Goal: Task Accomplishment & Management: Manage account settings

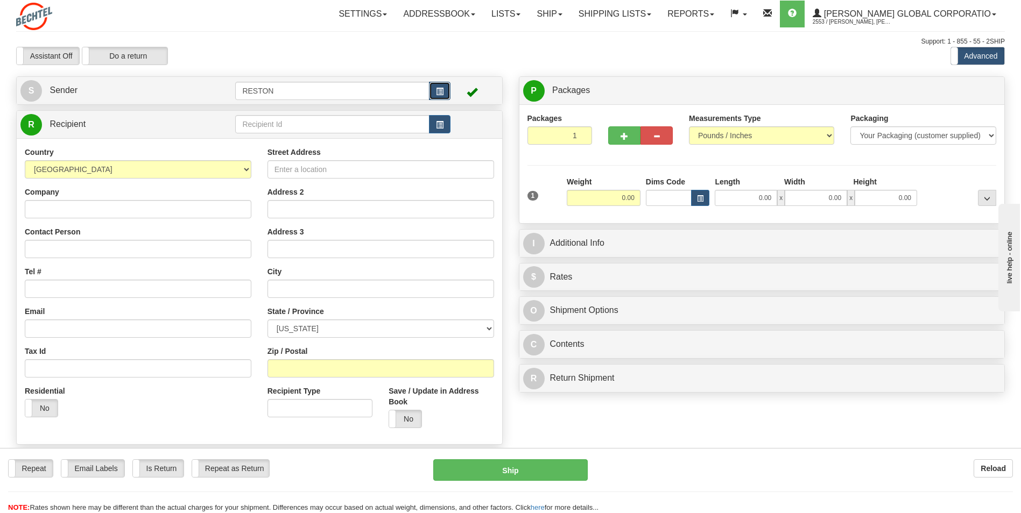
click at [437, 92] on span "button" at bounding box center [440, 91] width 8 height 7
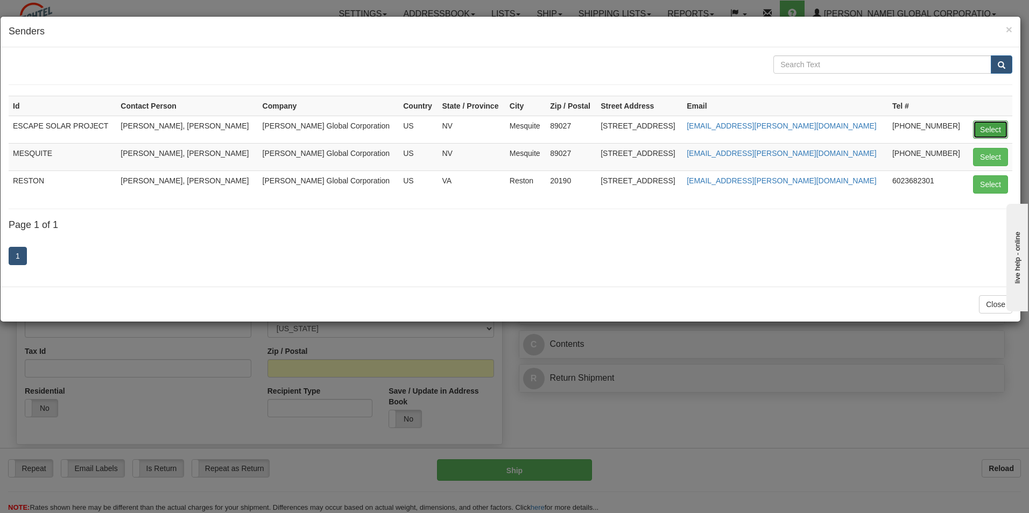
click at [986, 131] on button "Select" at bounding box center [990, 130] width 35 height 18
type input "ESCAPE SOLAR PROJECT"
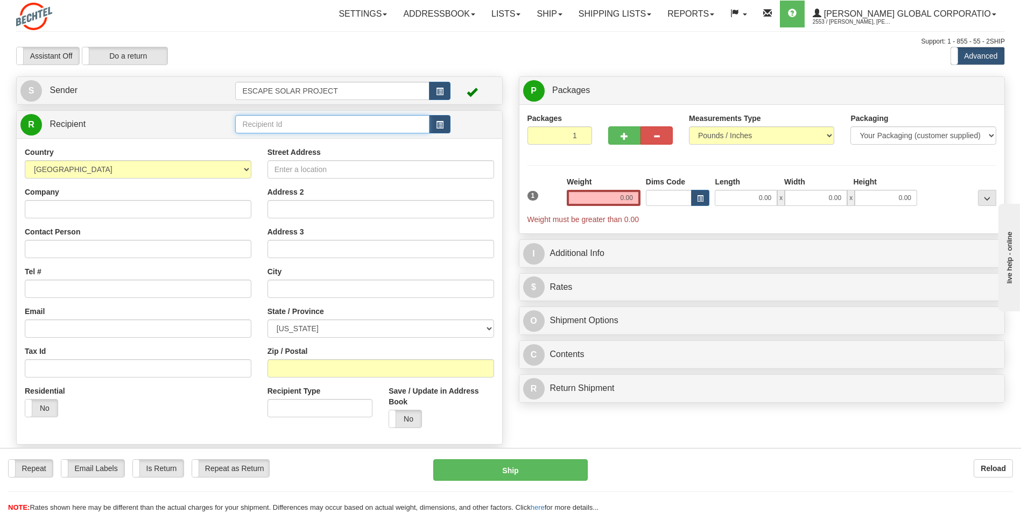
click at [322, 129] on input "text" at bounding box center [332, 124] width 194 height 18
type input "HV Diagnostics"
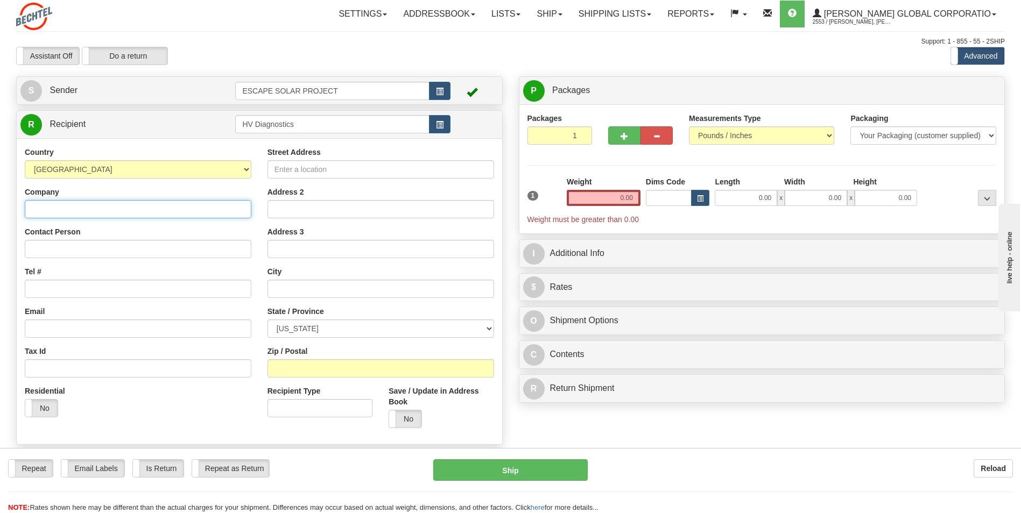
click at [119, 203] on div "Country AFGHANISTAN ALAND ISLANDS ALBANIA ALGERIA AMERICAN SAMOA ANDORRA ANGOLA…" at bounding box center [259, 291] width 485 height 306
type input "HV Diagnostics"
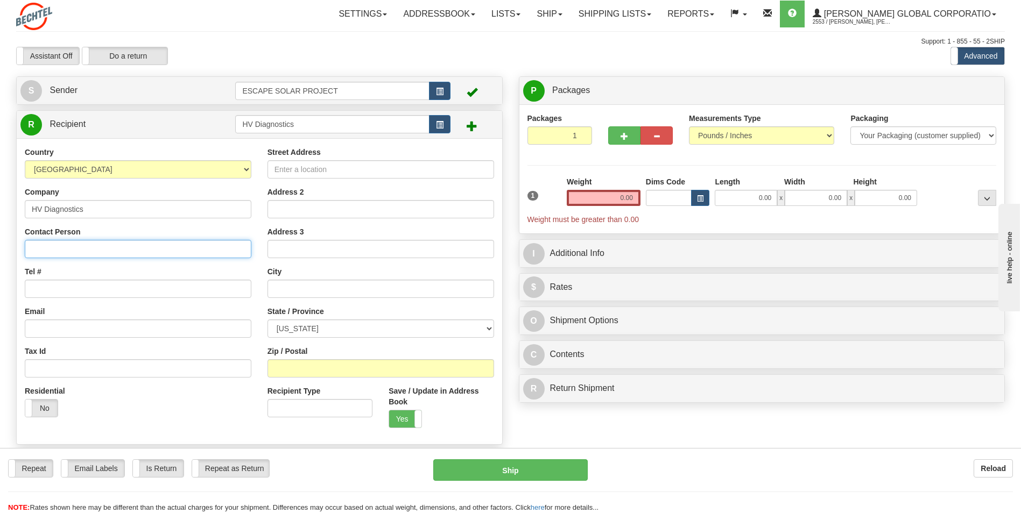
click at [121, 252] on input "Contact Person" at bounding box center [138, 249] width 227 height 18
click at [328, 167] on input "Street Address" at bounding box center [380, 169] width 227 height 18
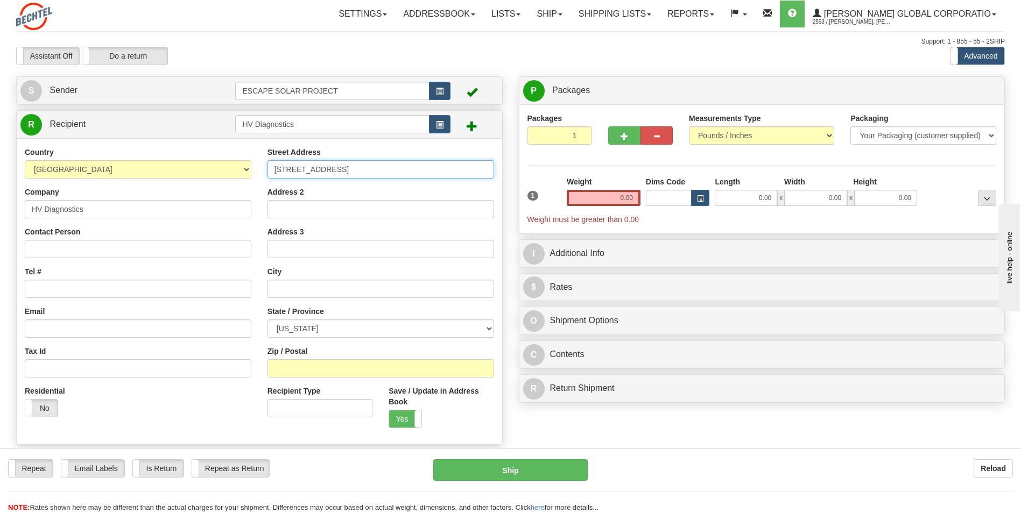
type input "[STREET_ADDRESS]"
click at [325, 207] on input "Address 2" at bounding box center [380, 209] width 227 height 18
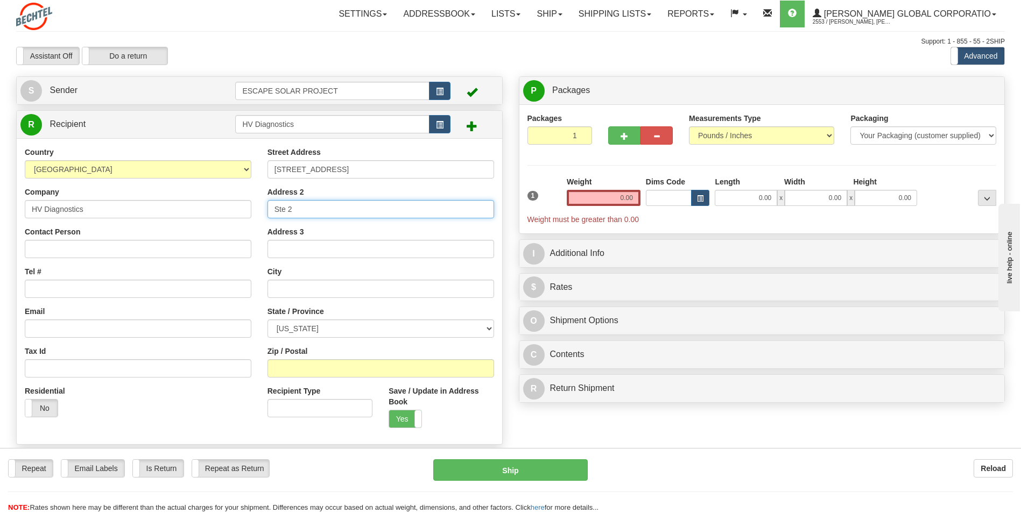
type input "Ste 2"
click at [295, 291] on input "text" at bounding box center [380, 289] width 227 height 18
type input "[GEOGRAPHIC_DATA]"
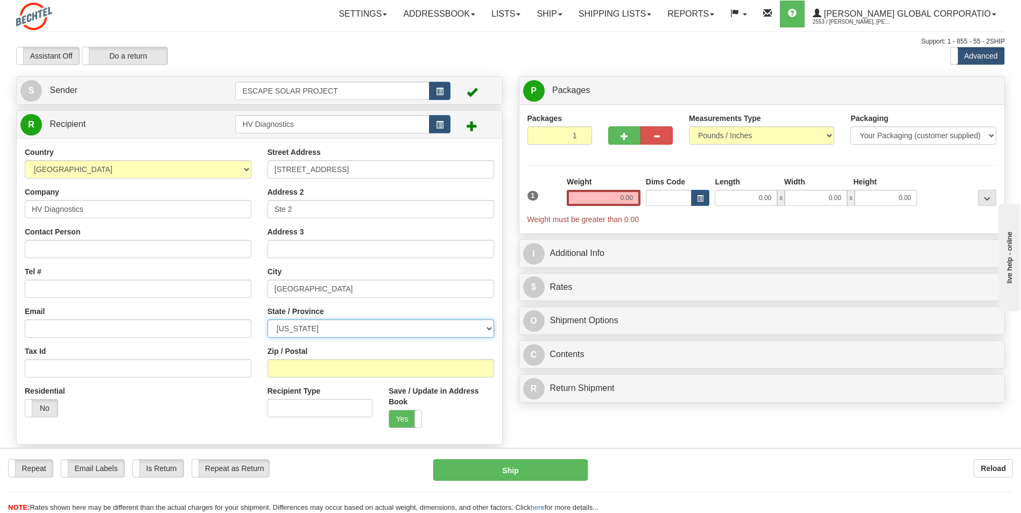
click at [380, 326] on select "ALABAMA ALASKA ARIZONA ARKANSAS Armed Forces America Armed Forces Europe Armed …" at bounding box center [380, 329] width 227 height 18
select select "GA"
click at [80, 284] on input "Tel #" at bounding box center [138, 289] width 227 height 18
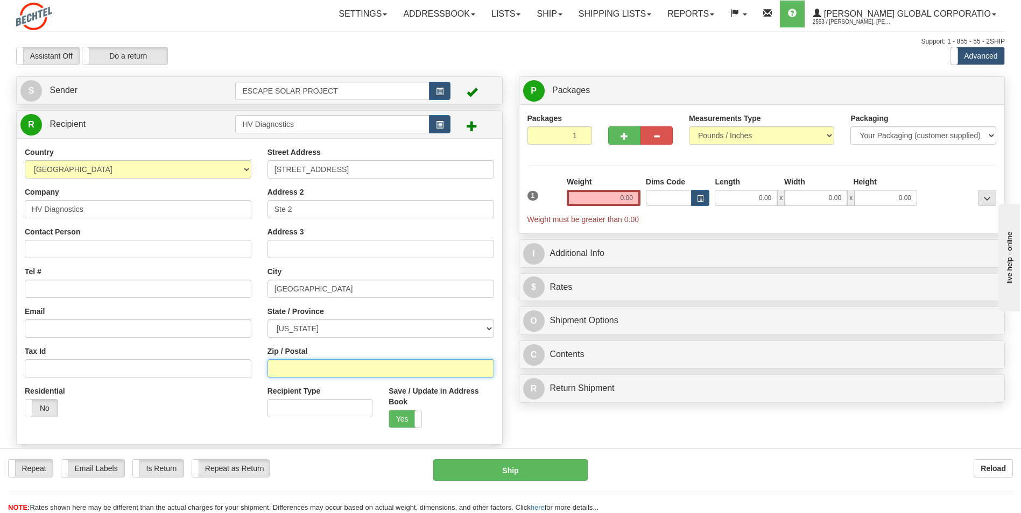
click at [345, 369] on input "Zip / Postal" at bounding box center [380, 368] width 227 height 18
type input "30188"
click at [94, 289] on input "Tel #" at bounding box center [138, 289] width 227 height 18
type input "[PHONE_NUMBER]"
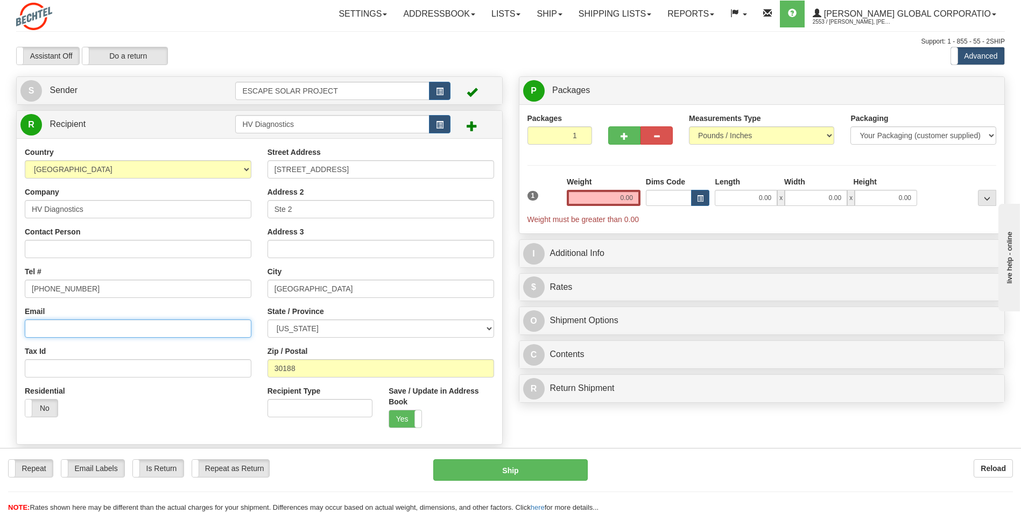
click at [204, 334] on input "Email" at bounding box center [138, 329] width 227 height 18
drag, startPoint x: 610, startPoint y: 199, endPoint x: 691, endPoint y: 196, distance: 80.7
click at [691, 196] on div "1 Weight 0.00 Dims Code 0.00" at bounding box center [762, 201] width 475 height 48
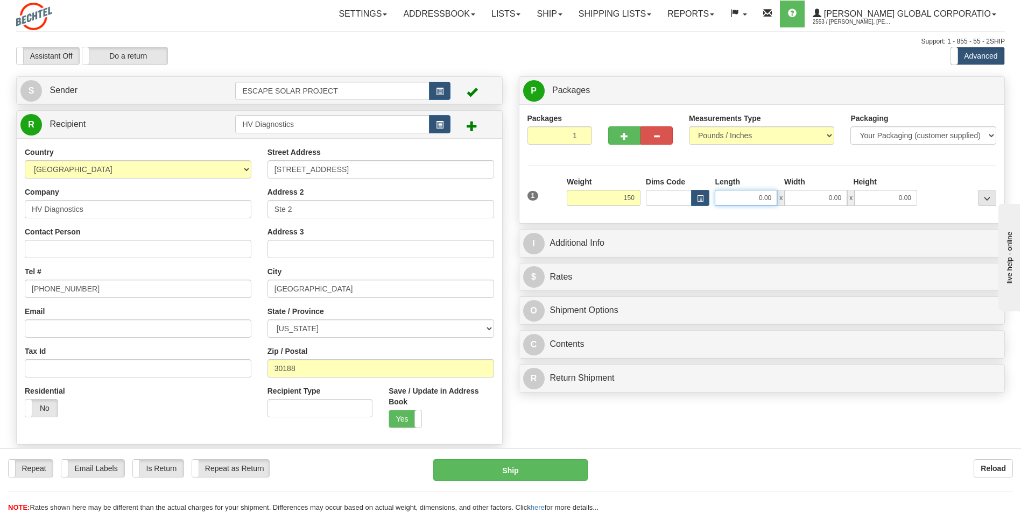
type input "150.00"
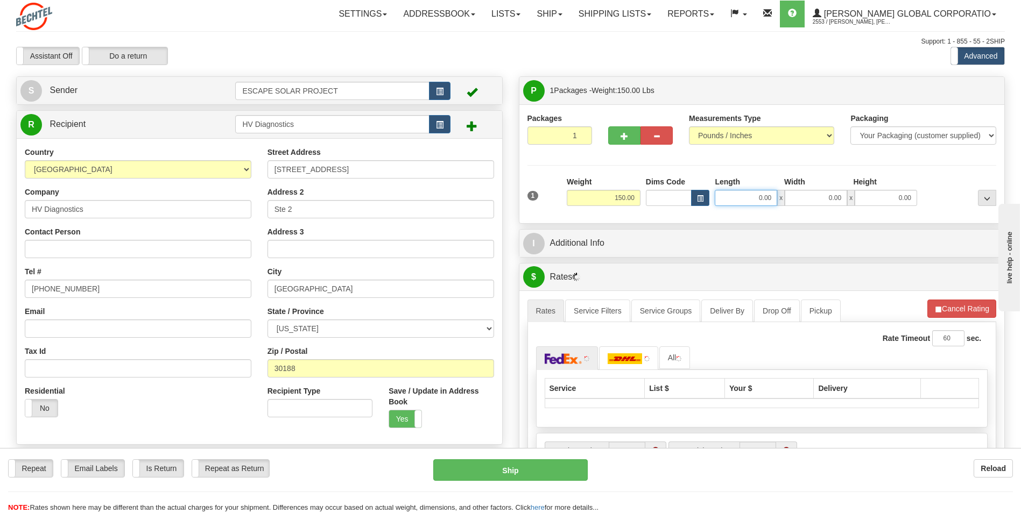
click at [726, 202] on input "0.00" at bounding box center [746, 198] width 62 height 16
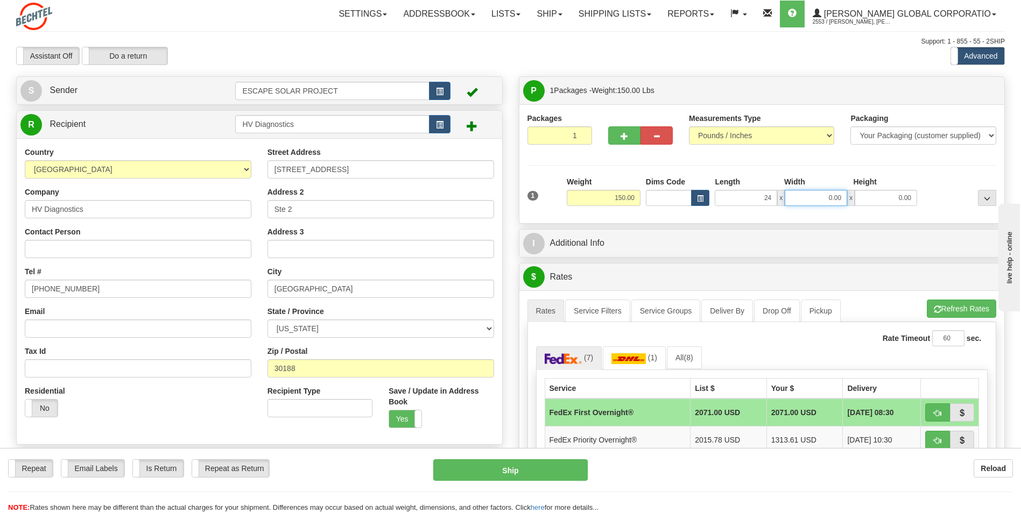
type input "24.00"
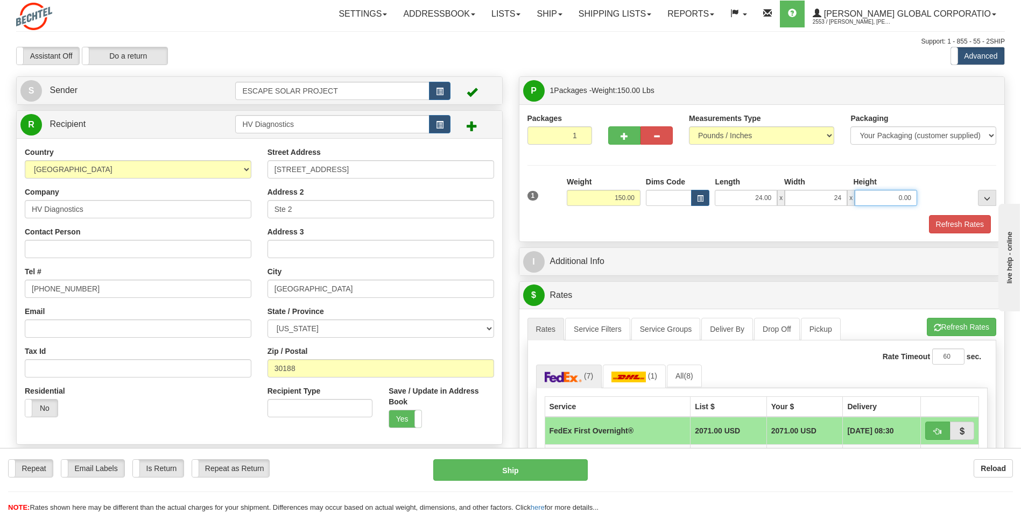
type input "24.00"
click at [982, 195] on button "..." at bounding box center [987, 198] width 18 height 16
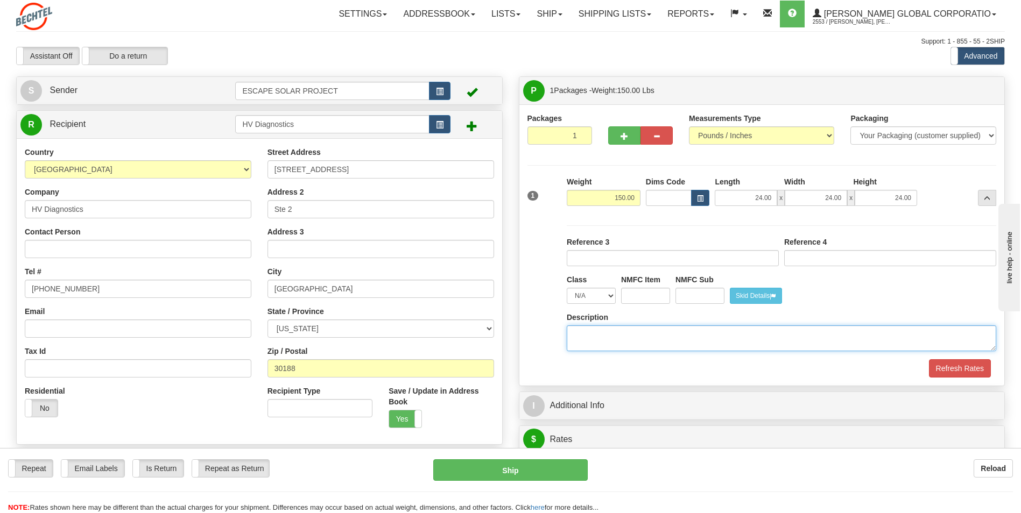
click at [622, 335] on textarea "Description" at bounding box center [781, 339] width 429 height 26
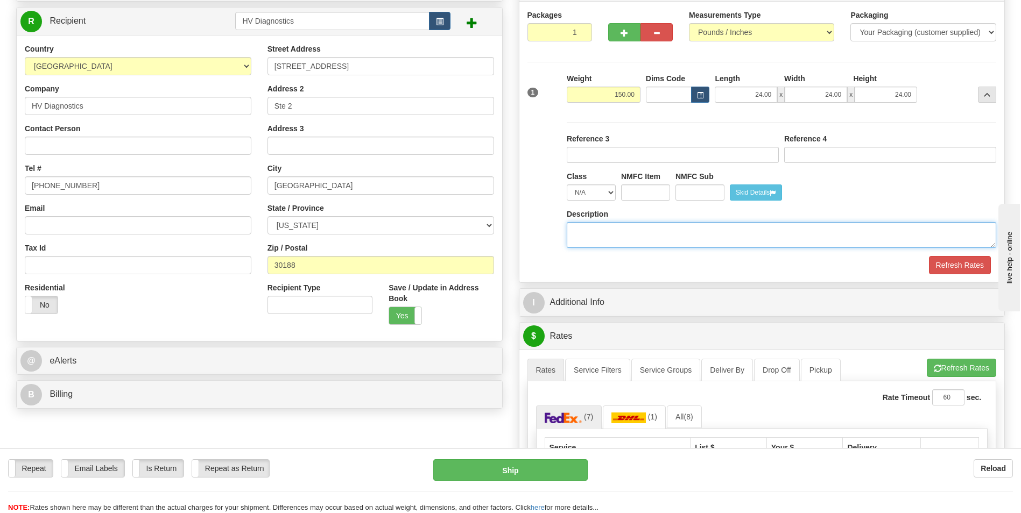
scroll to position [108, 0]
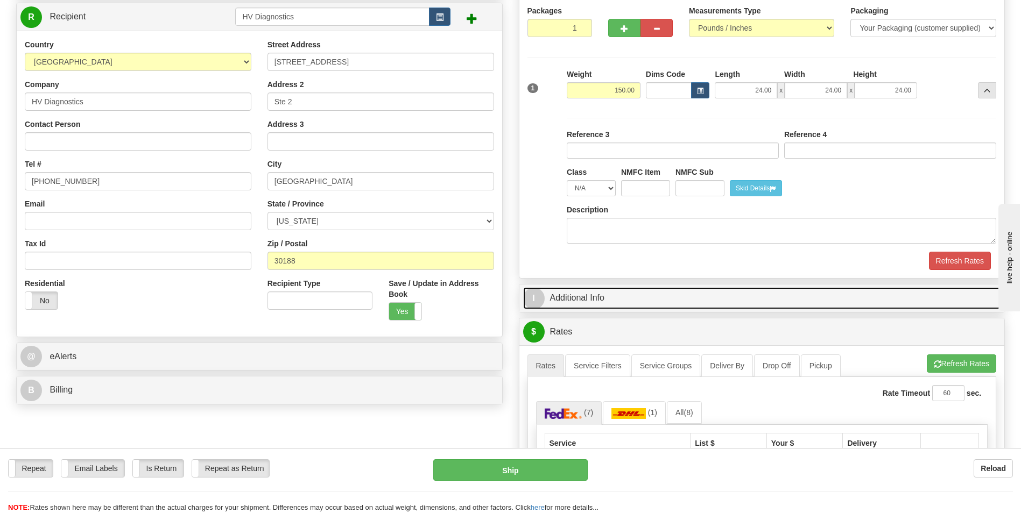
click at [544, 295] on span "I" at bounding box center [534, 299] width 22 height 22
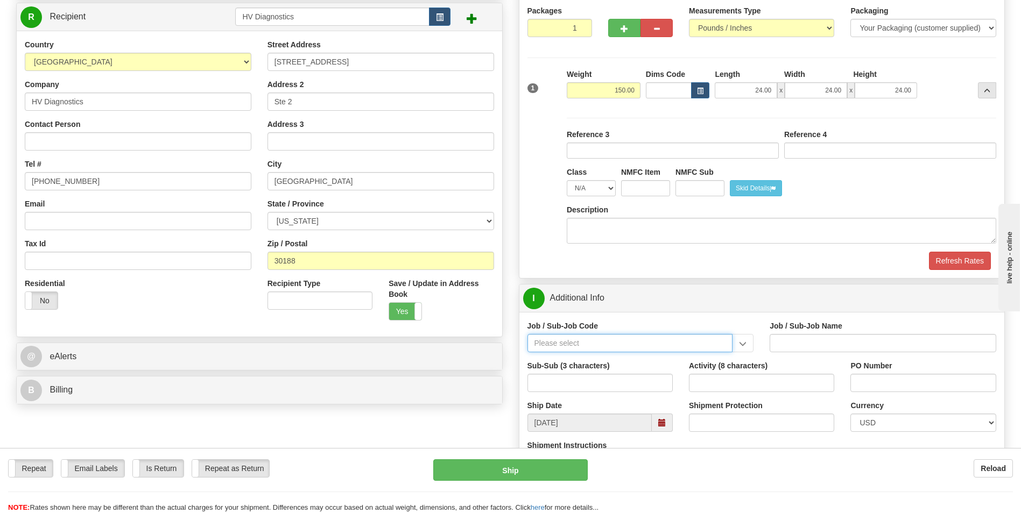
click at [580, 340] on input "Job / Sub-Job Code" at bounding box center [630, 343] width 206 height 18
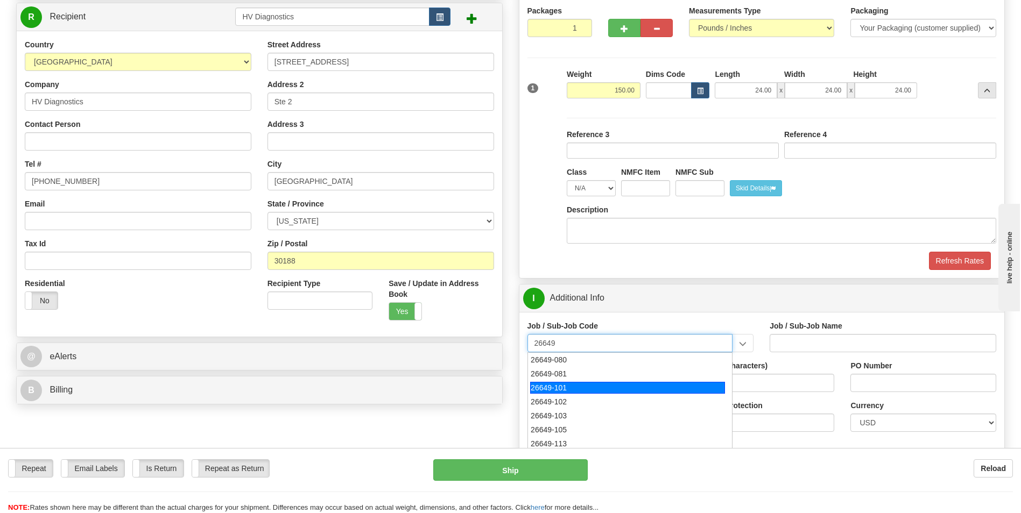
click at [569, 389] on div "26649-101" at bounding box center [627, 388] width 195 height 12
type input "26649-101"
type input "ESCAPE SOLAR PROJECT - RFS1 - 30% DESIGN AND LONG"
type input "26649-101"
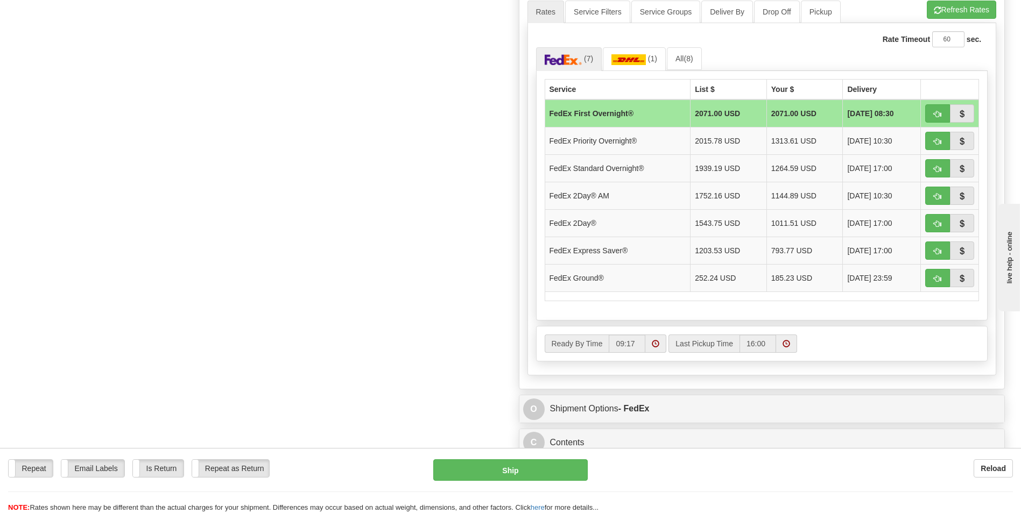
scroll to position [646, 0]
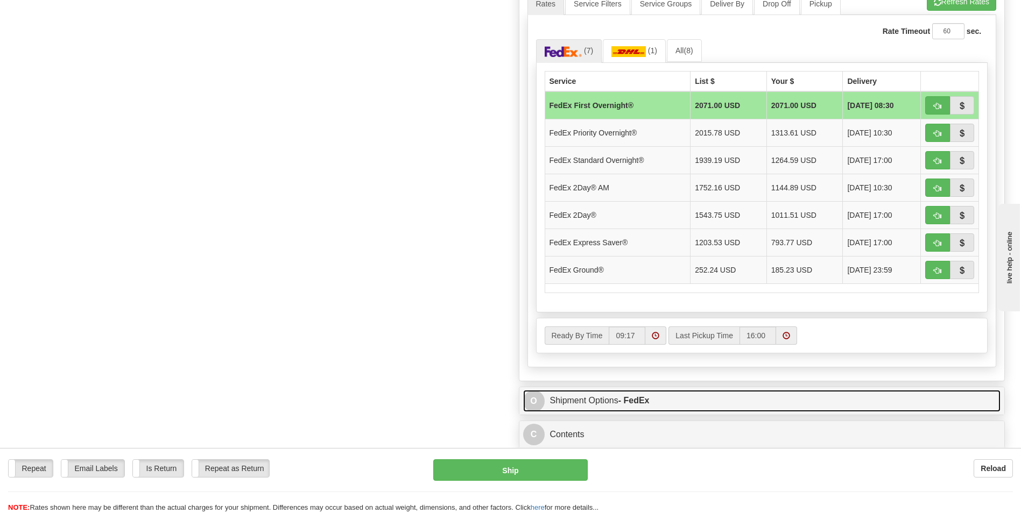
click at [559, 403] on link "O Shipment Options - FedEx" at bounding box center [762, 401] width 478 height 22
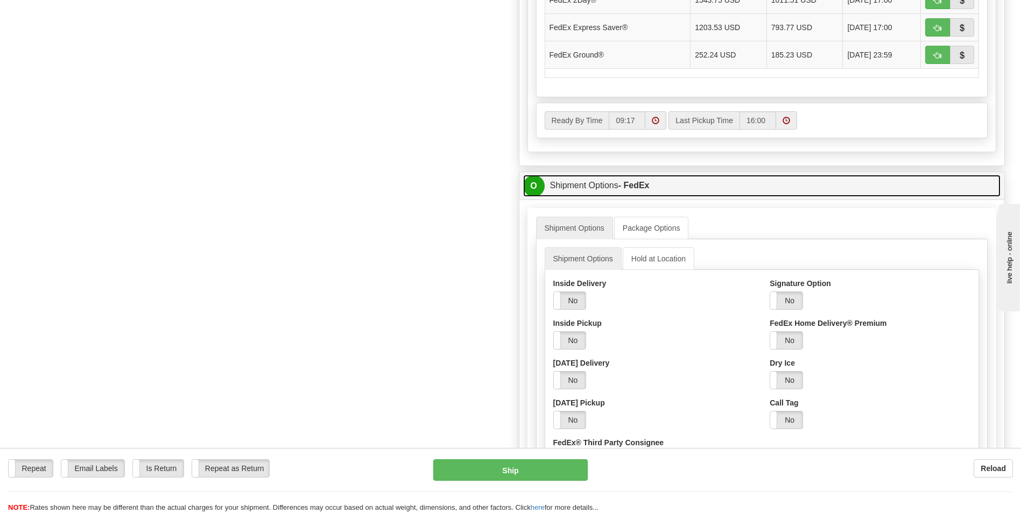
scroll to position [915, 0]
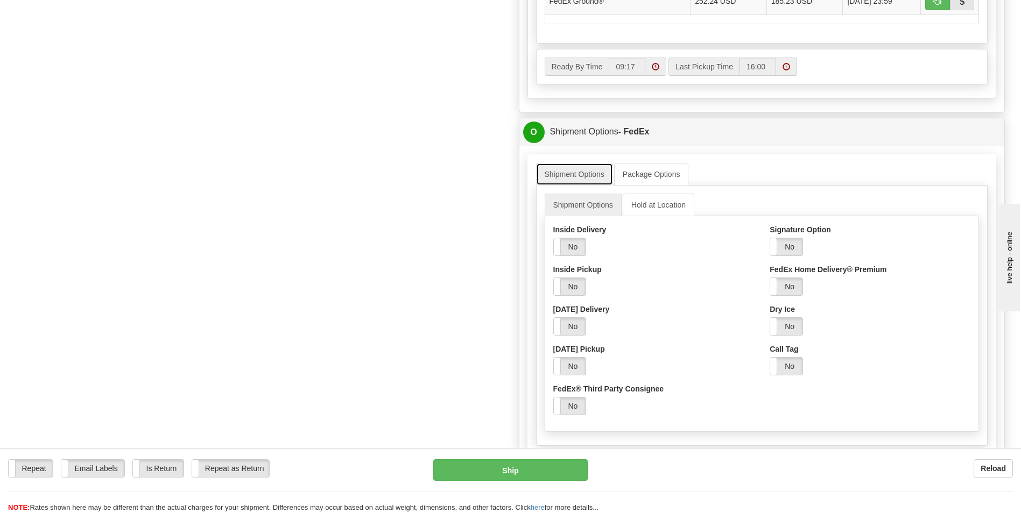
click at [592, 175] on link "Shipment Options" at bounding box center [574, 174] width 77 height 23
click at [638, 173] on link "Package Options" at bounding box center [651, 174] width 75 height 23
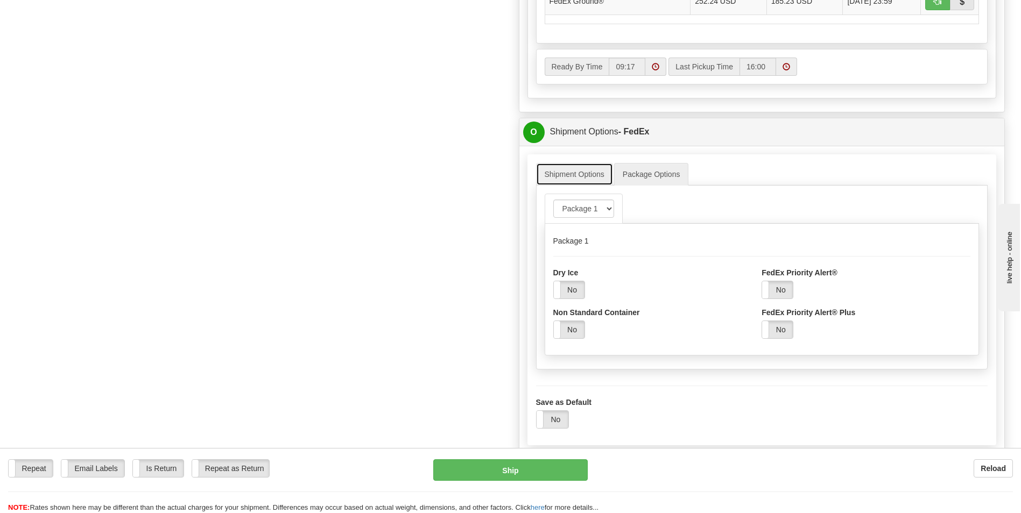
click at [590, 172] on link "Shipment Options" at bounding box center [574, 174] width 77 height 23
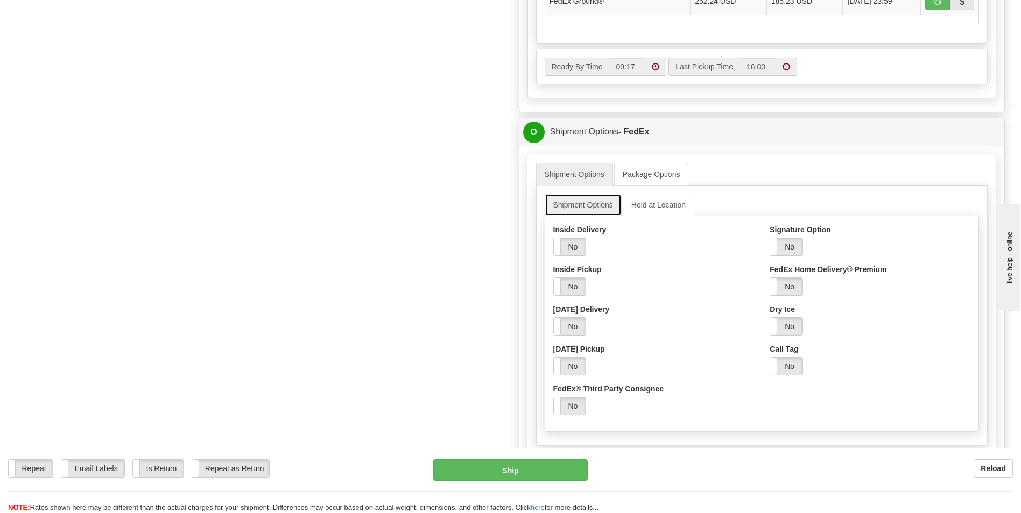
click at [581, 208] on link "Shipment Options" at bounding box center [583, 205] width 77 height 23
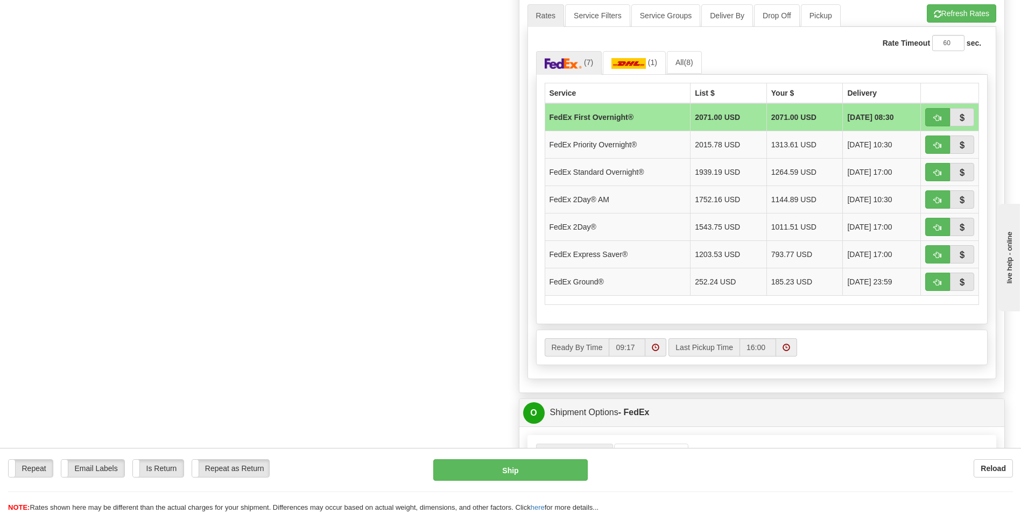
scroll to position [538, 0]
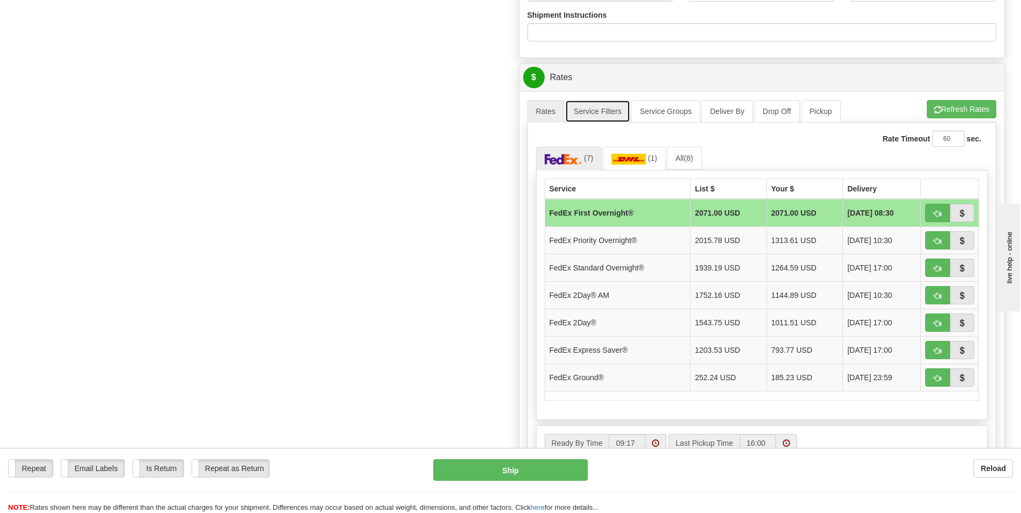
click at [591, 110] on link "Service Filters" at bounding box center [597, 111] width 65 height 23
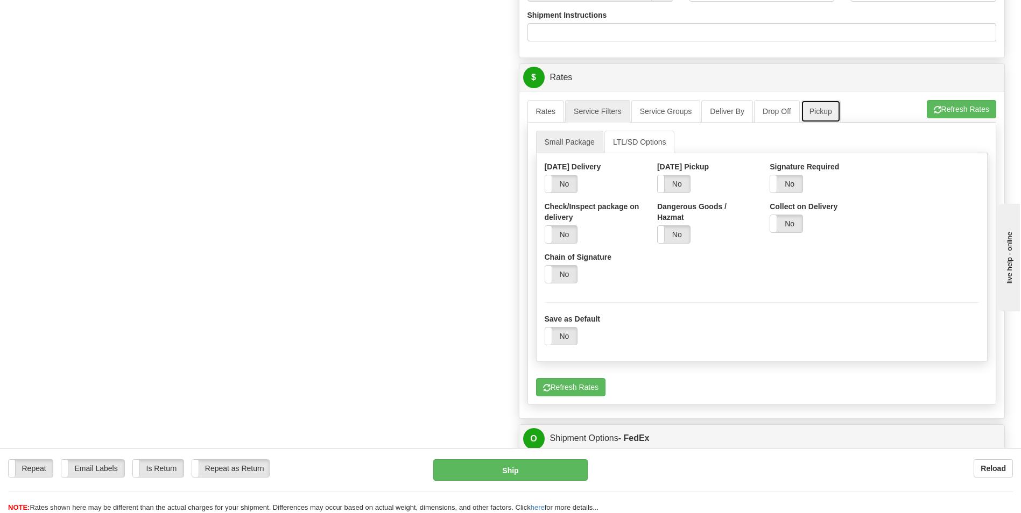
click at [822, 114] on link "Pickup" at bounding box center [821, 111] width 40 height 23
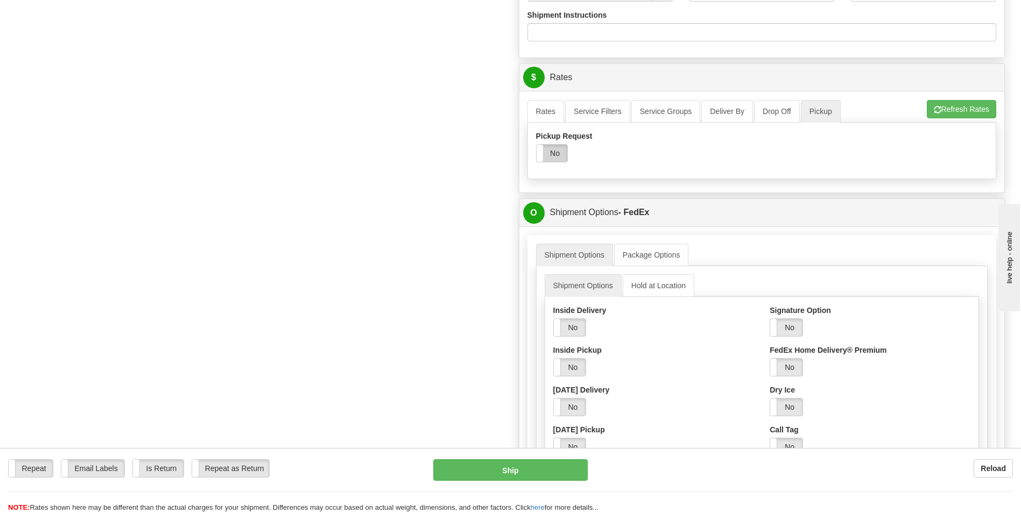
click at [549, 157] on label "No" at bounding box center [552, 153] width 31 height 17
click at [975, 101] on button "Refresh Rates" at bounding box center [961, 109] width 69 height 18
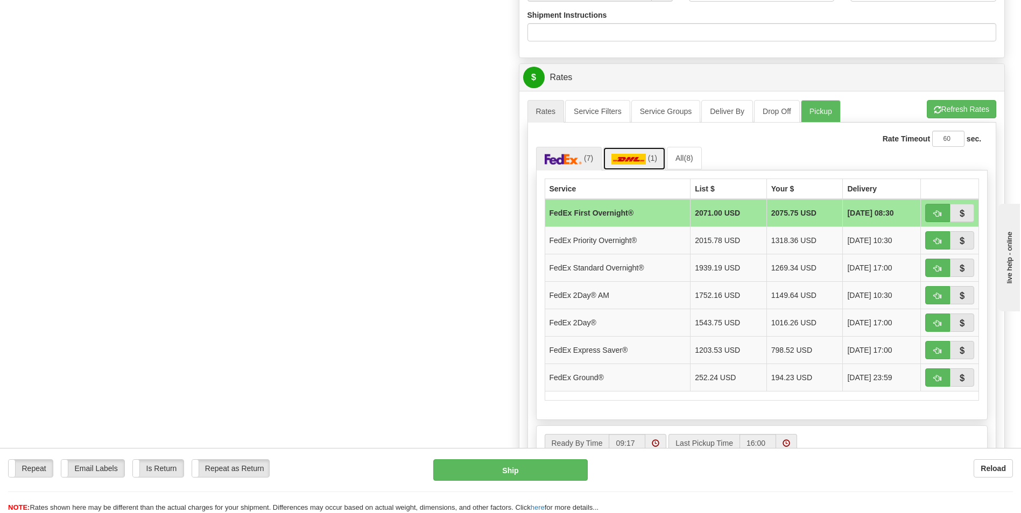
click at [638, 160] on img at bounding box center [628, 159] width 34 height 11
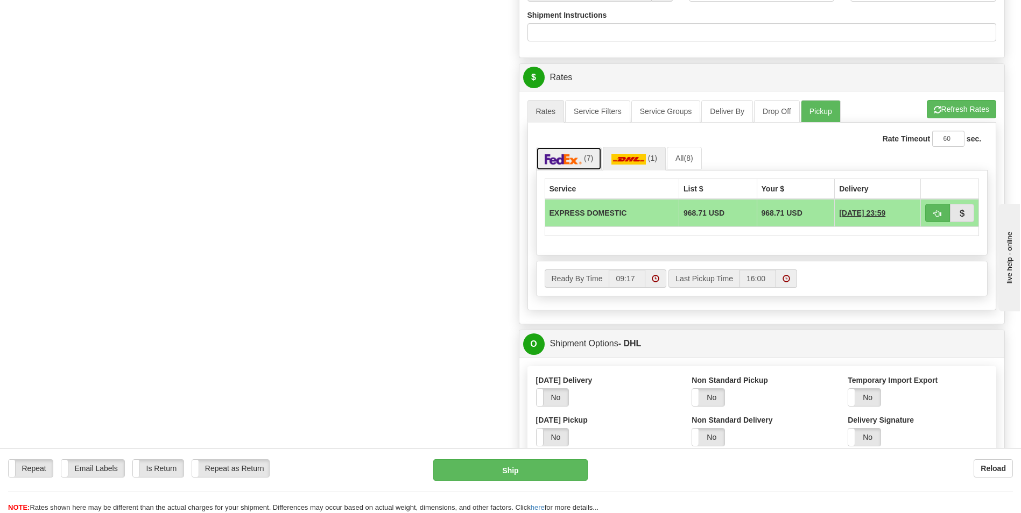
click at [569, 159] on img at bounding box center [564, 159] width 38 height 11
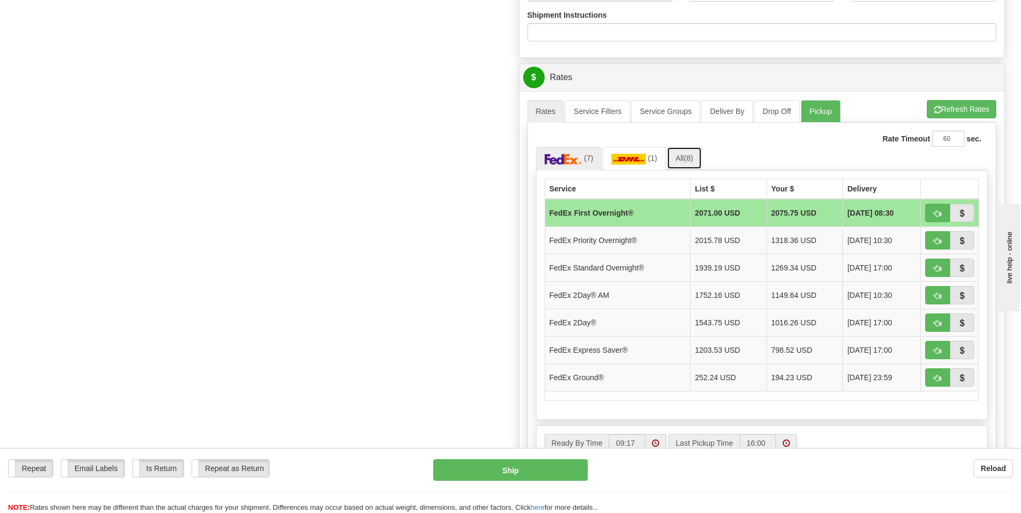
click at [688, 159] on span "(8)" at bounding box center [687, 158] width 9 height 9
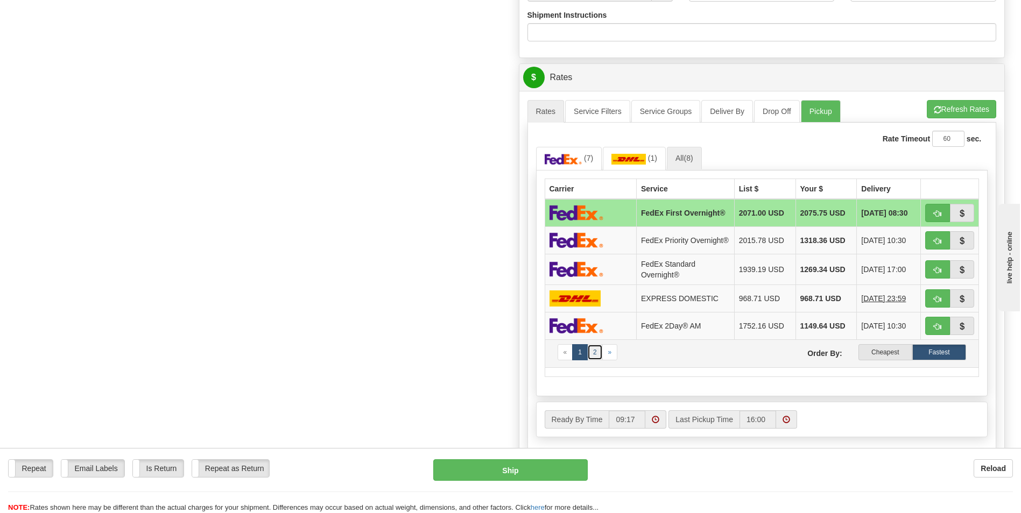
click at [595, 361] on link "2" at bounding box center [595, 352] width 16 height 16
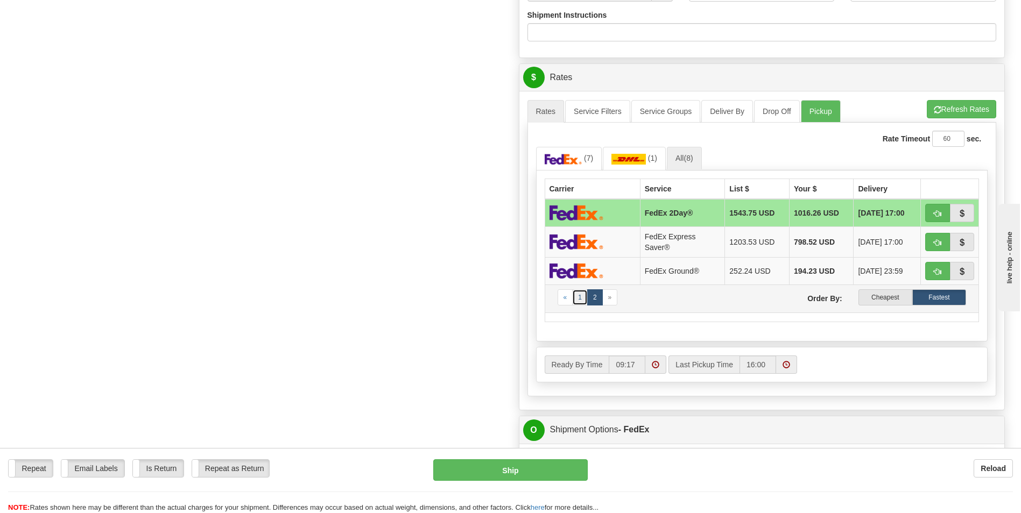
click at [584, 298] on link "1" at bounding box center [580, 298] width 16 height 16
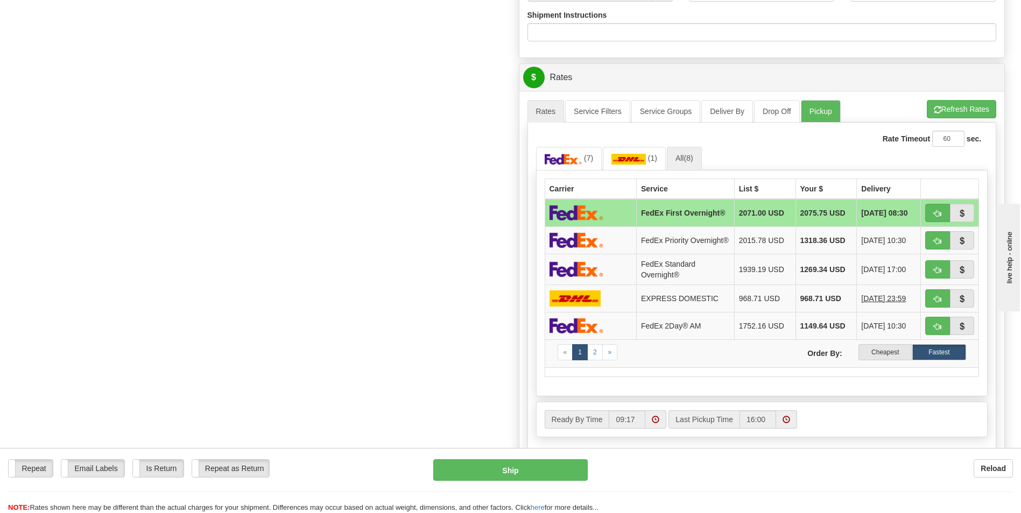
click at [372, 222] on div "Create a label for the return Create Pickup Without Label S" at bounding box center [510, 259] width 1005 height 1442
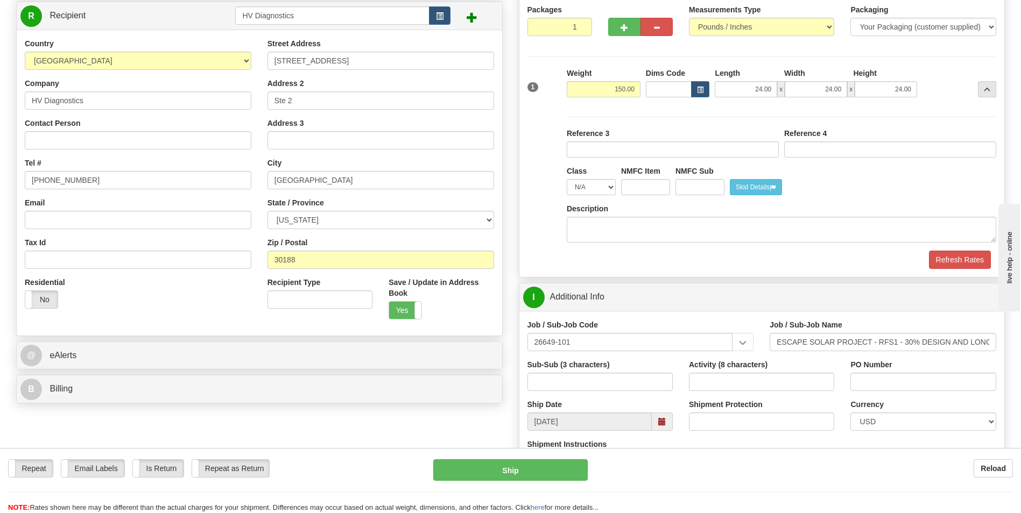
scroll to position [108, 0]
click at [202, 307] on div "Residential Yes No" at bounding box center [138, 298] width 243 height 40
click at [950, 257] on button "Refresh Rates" at bounding box center [960, 261] width 62 height 18
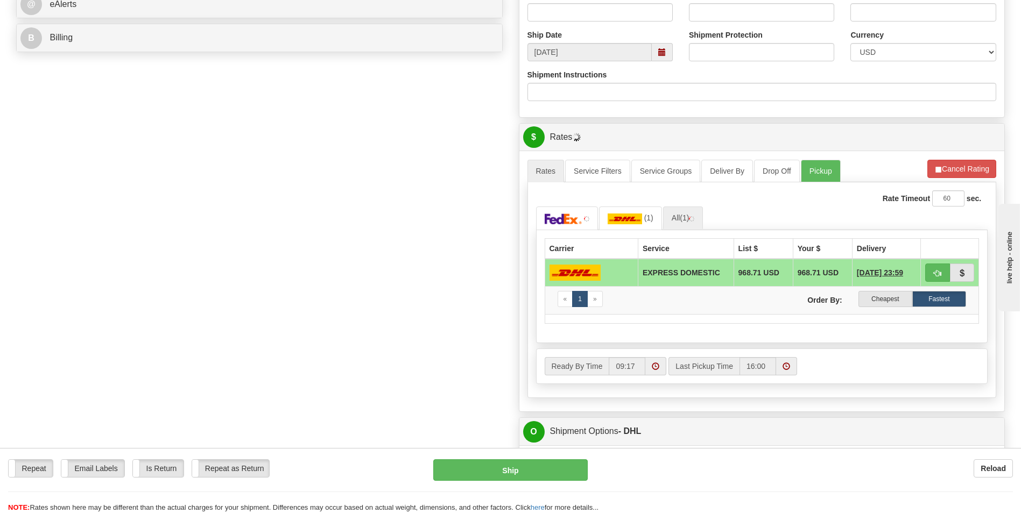
scroll to position [484, 0]
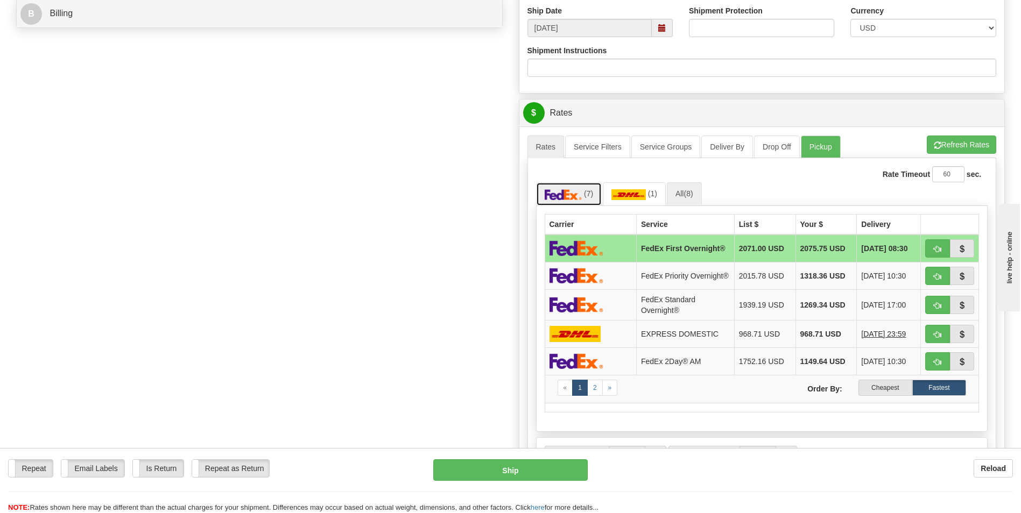
click at [583, 192] on link "(7)" at bounding box center [569, 193] width 66 height 23
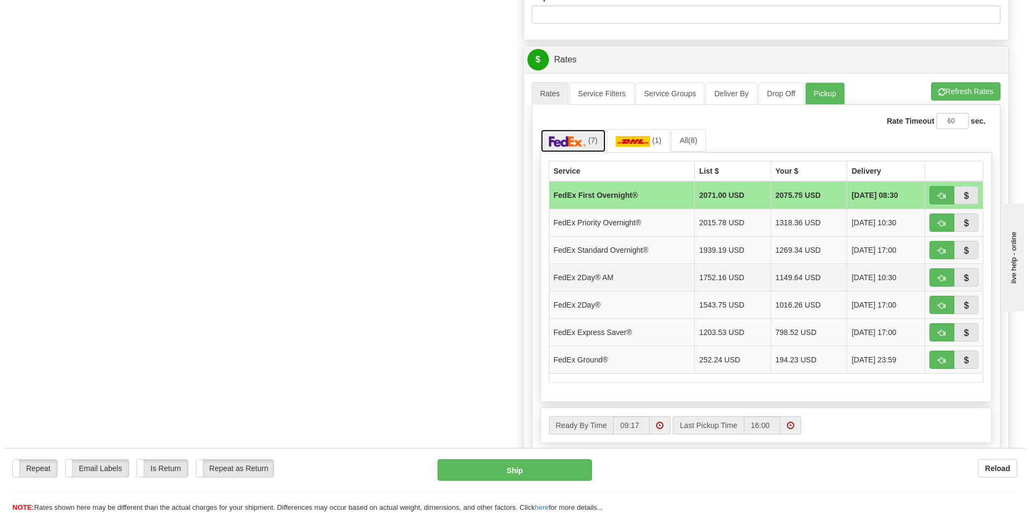
scroll to position [538, 0]
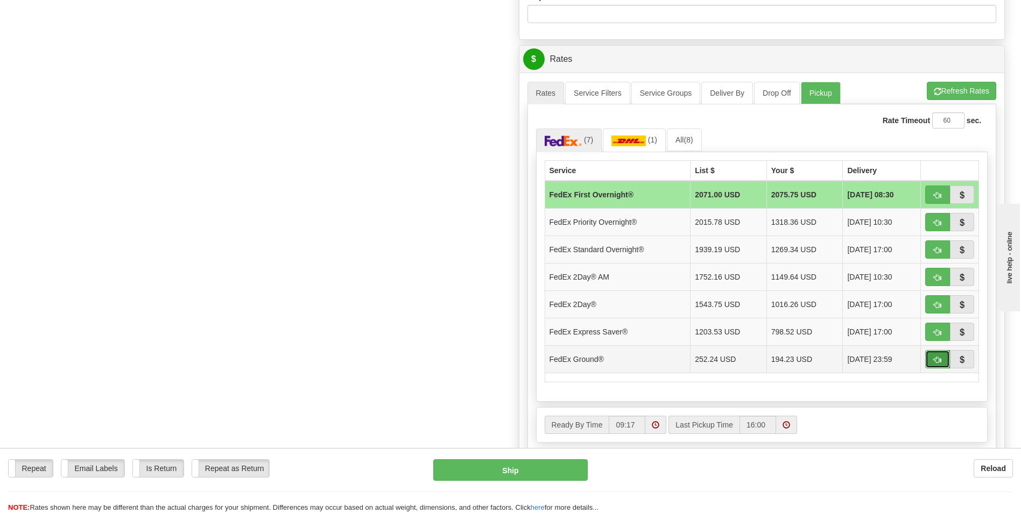
click at [935, 357] on span "button" at bounding box center [938, 360] width 8 height 7
type input "92"
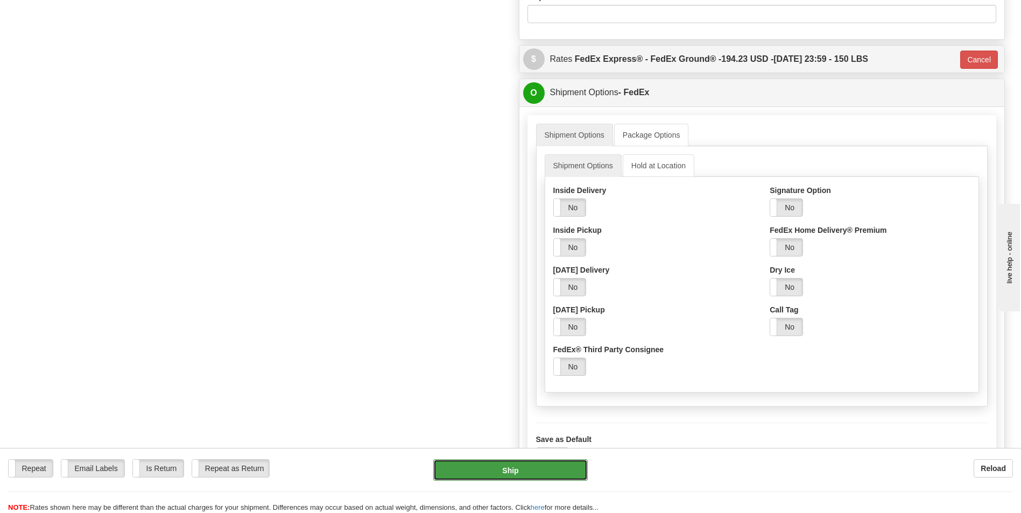
click at [549, 471] on button "Ship" at bounding box center [510, 471] width 154 height 22
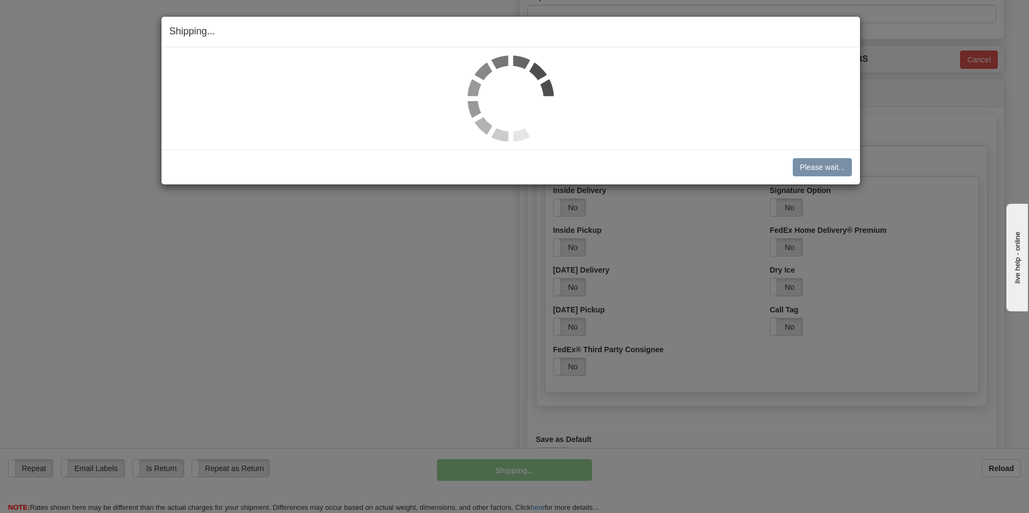
scroll to position [539, 0]
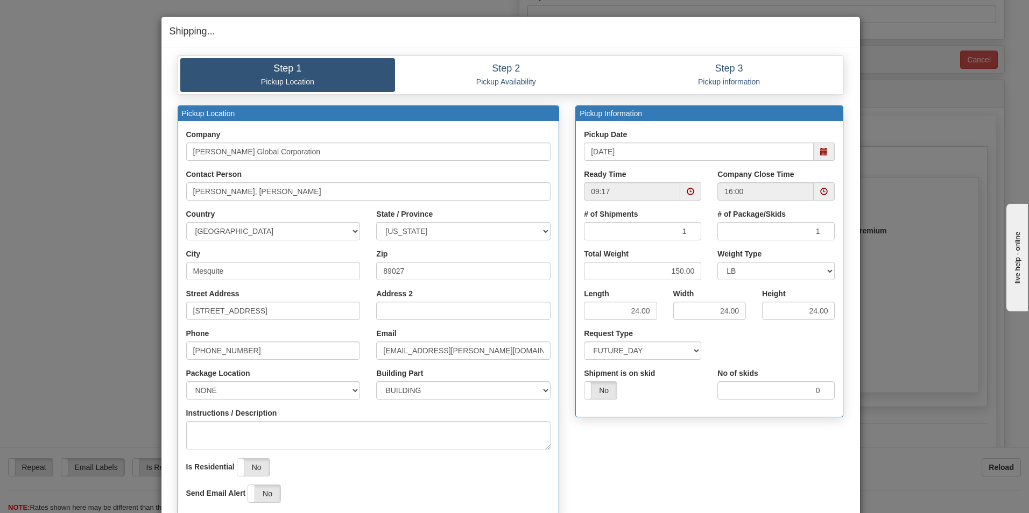
click at [822, 192] on span at bounding box center [824, 192] width 8 height 8
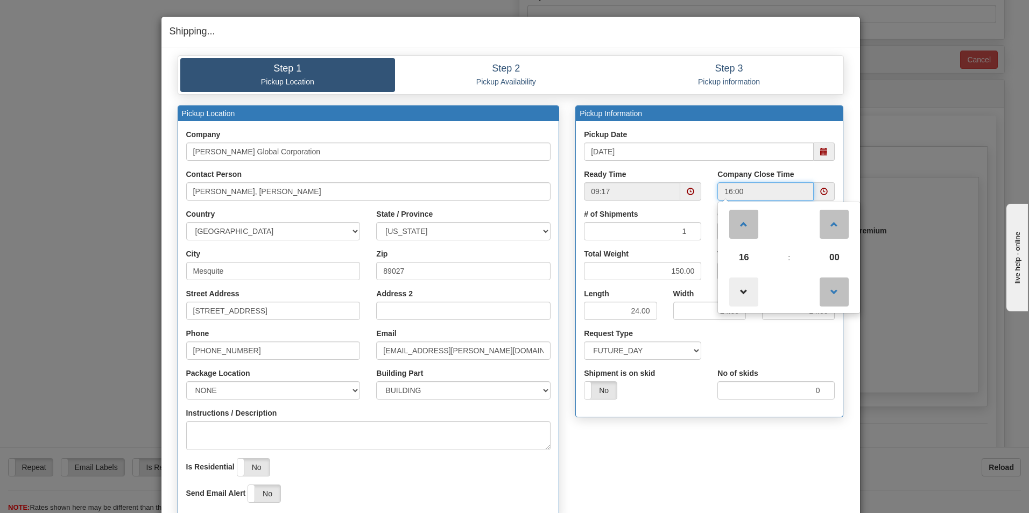
click at [743, 297] on span at bounding box center [743, 292] width 29 height 29
type input "14:00"
click at [768, 343] on div "Request Type SAME_DAY FUTURE_DAY" at bounding box center [709, 348] width 267 height 40
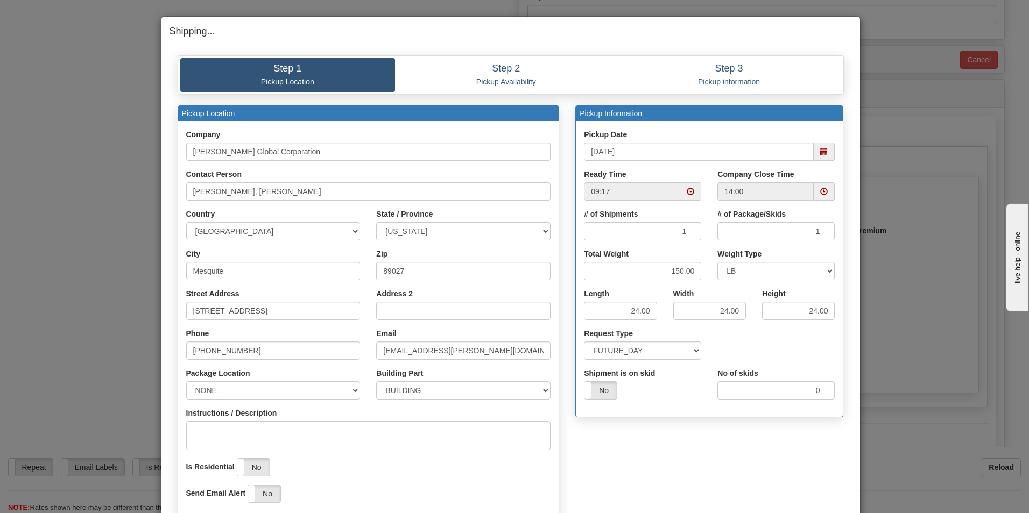
click at [651, 450] on div "Pickup Location Company [PERSON_NAME] Global Corporation Contact Person [PERSON…" at bounding box center [511, 318] width 682 height 426
click at [764, 462] on div "Pickup Location Company [PERSON_NAME] Global Corporation Contact Person [PERSON…" at bounding box center [511, 318] width 682 height 426
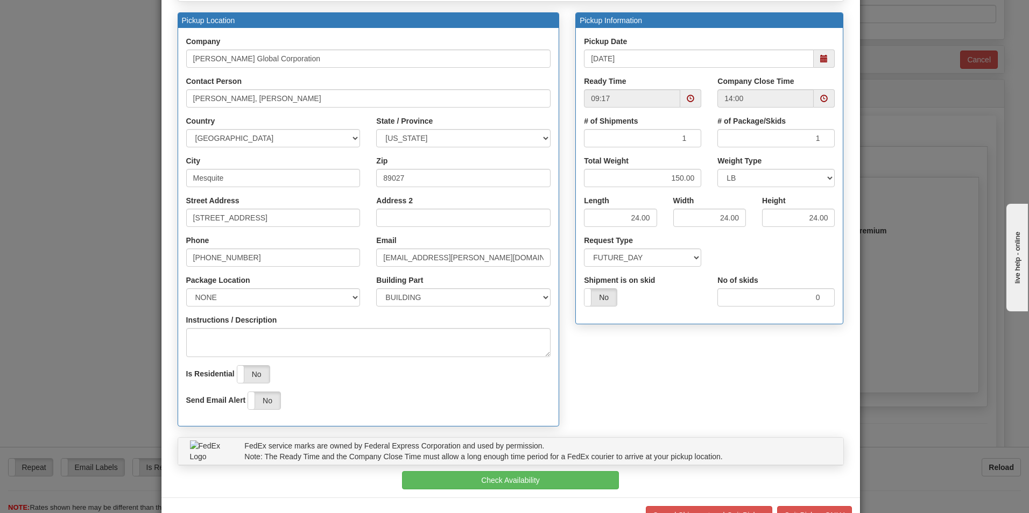
scroll to position [108, 0]
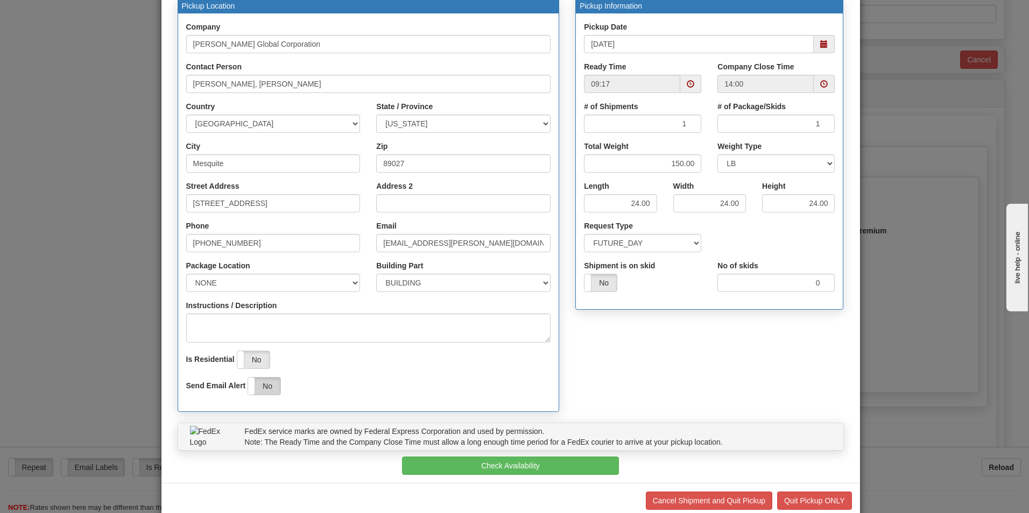
click at [274, 385] on label "No" at bounding box center [264, 386] width 32 height 17
click at [721, 373] on div "Pickup Location Company [PERSON_NAME] Global Corporation Contact Person [PERSON…" at bounding box center [511, 211] width 682 height 426
click at [676, 389] on div "Pickup Location Company [PERSON_NAME] Global Corporation Contact Person [PERSON…" at bounding box center [511, 211] width 682 height 426
click at [256, 391] on label "Yes" at bounding box center [264, 386] width 32 height 17
click at [651, 354] on div "Pickup Location Company [PERSON_NAME] Global Corporation Contact Person [PERSON…" at bounding box center [511, 211] width 682 height 426
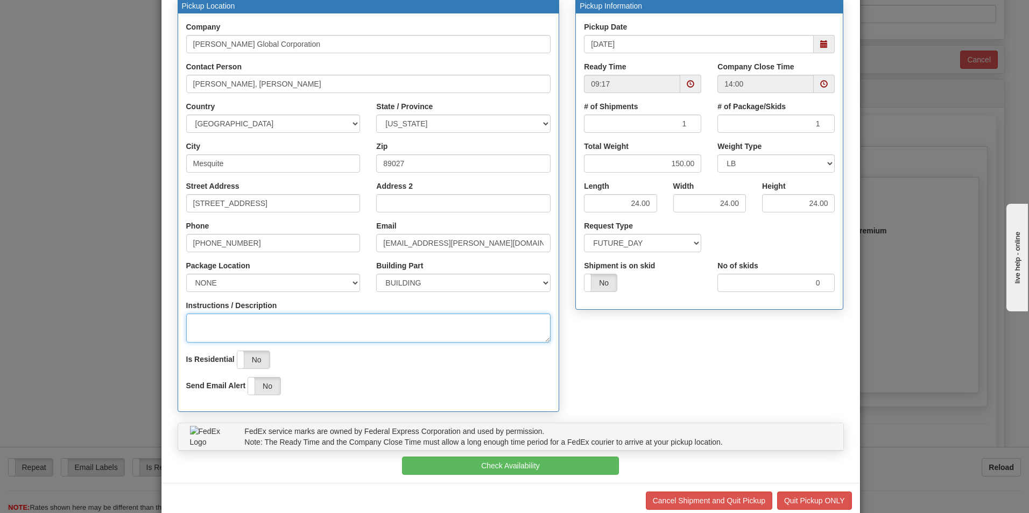
click at [435, 326] on textarea "Instructions / Description" at bounding box center [368, 328] width 365 height 29
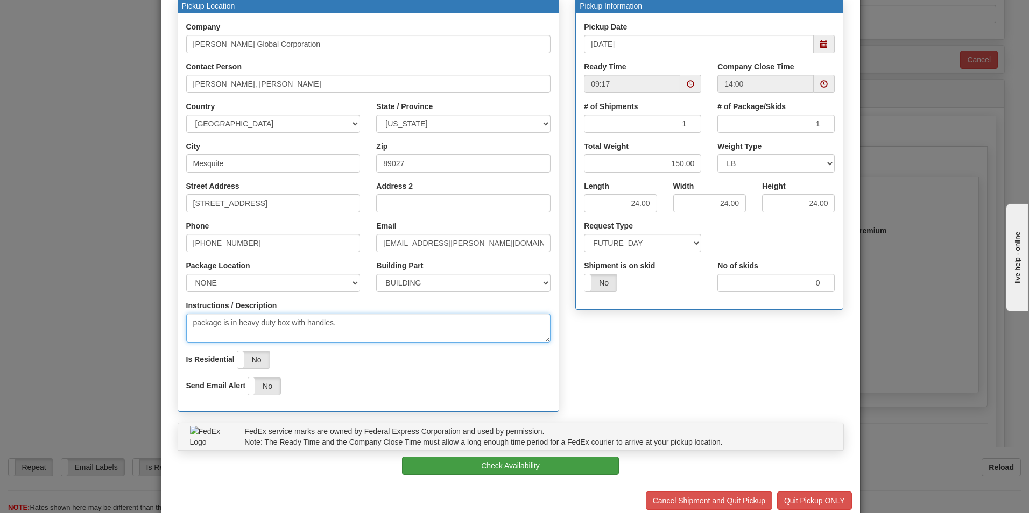
type textarea "package is in heavy duty box with handles."
click at [533, 461] on button "Check Availability" at bounding box center [510, 466] width 217 height 18
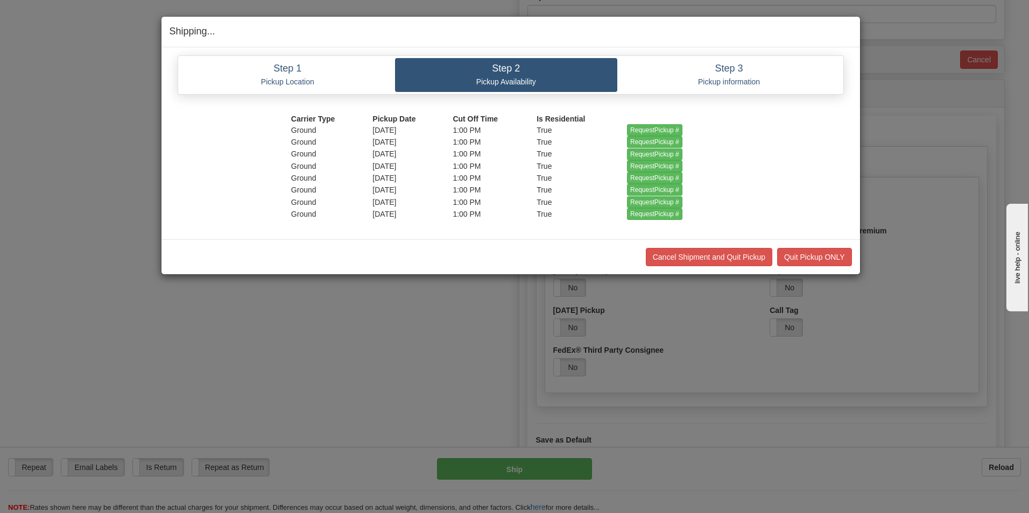
scroll to position [0, 0]
click at [652, 129] on input "RequestPickup #" at bounding box center [654, 130] width 55 height 12
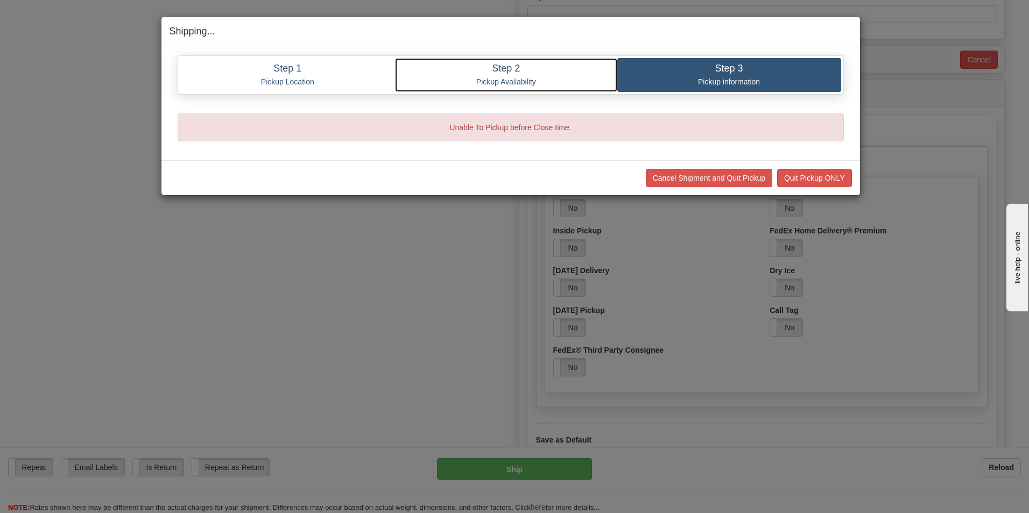
click at [486, 77] on p "Pickup Availability" at bounding box center [506, 82] width 206 height 10
click at [530, 123] on div "Unable To Pickup before Close time." at bounding box center [511, 128] width 666 height 28
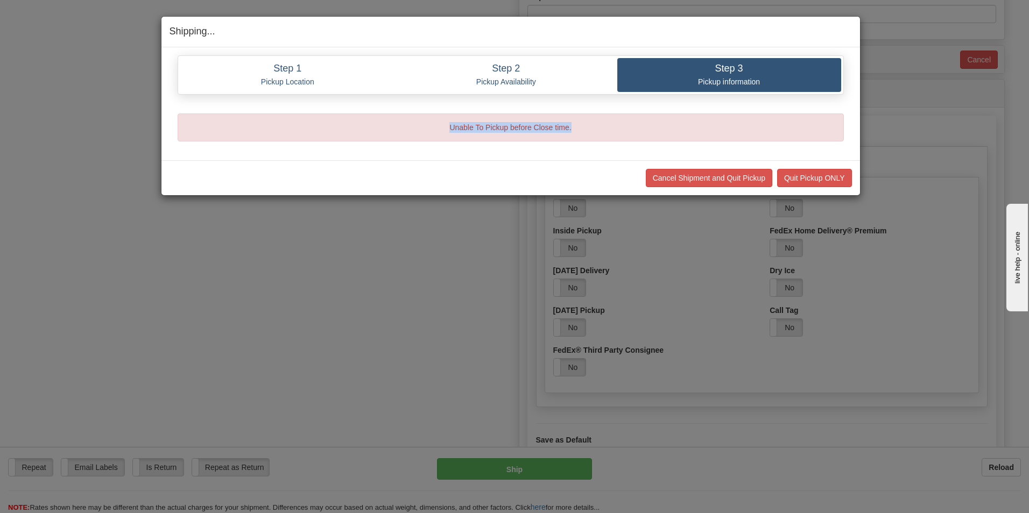
drag, startPoint x: 582, startPoint y: 126, endPoint x: 447, endPoint y: 124, distance: 135.6
click at [447, 124] on div "Unable To Pickup before Close time." at bounding box center [511, 128] width 666 height 28
drag, startPoint x: 447, startPoint y: 124, endPoint x: 559, endPoint y: 74, distance: 122.8
click at [559, 74] on h4 "Step 2" at bounding box center [506, 68] width 206 height 11
click at [844, 174] on button "Quit Pickup ONLY" at bounding box center [814, 178] width 75 height 18
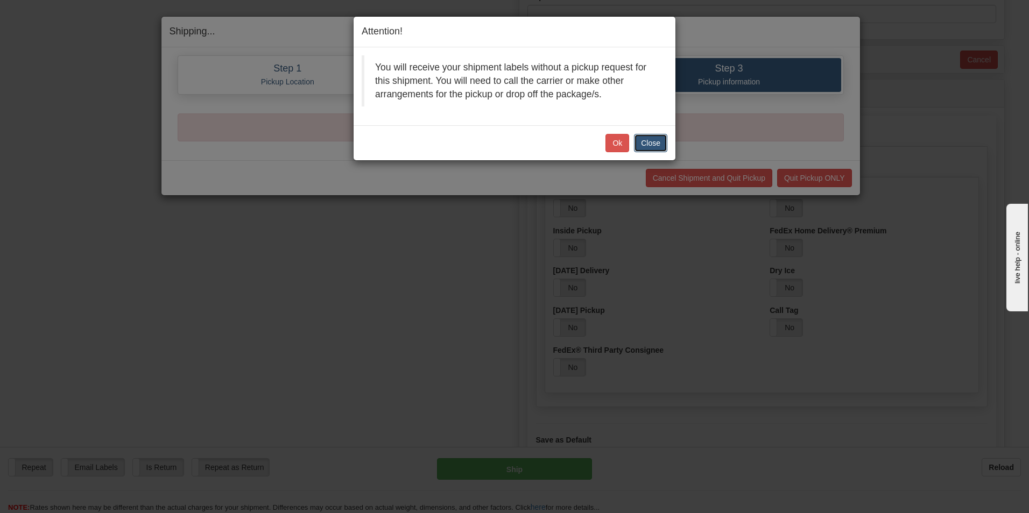
click at [653, 138] on button "Close" at bounding box center [650, 143] width 33 height 18
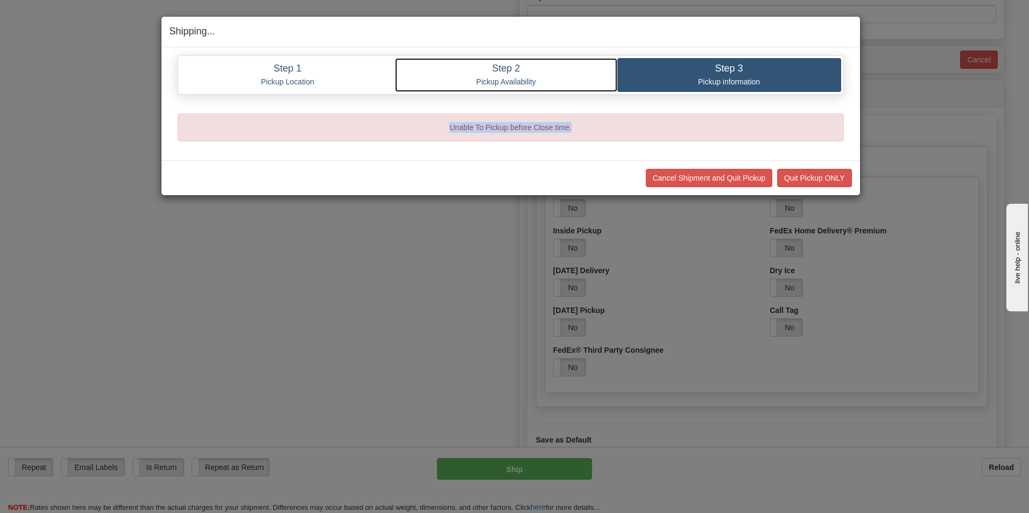
click at [503, 68] on h4 "Step 2" at bounding box center [506, 68] width 206 height 11
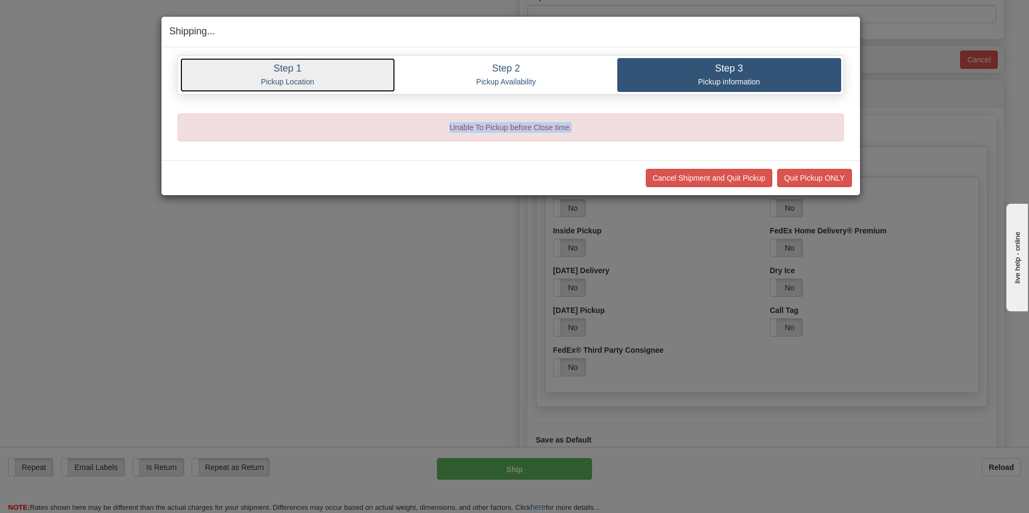
click at [292, 61] on link "Step 1 Pickup Location" at bounding box center [287, 75] width 215 height 34
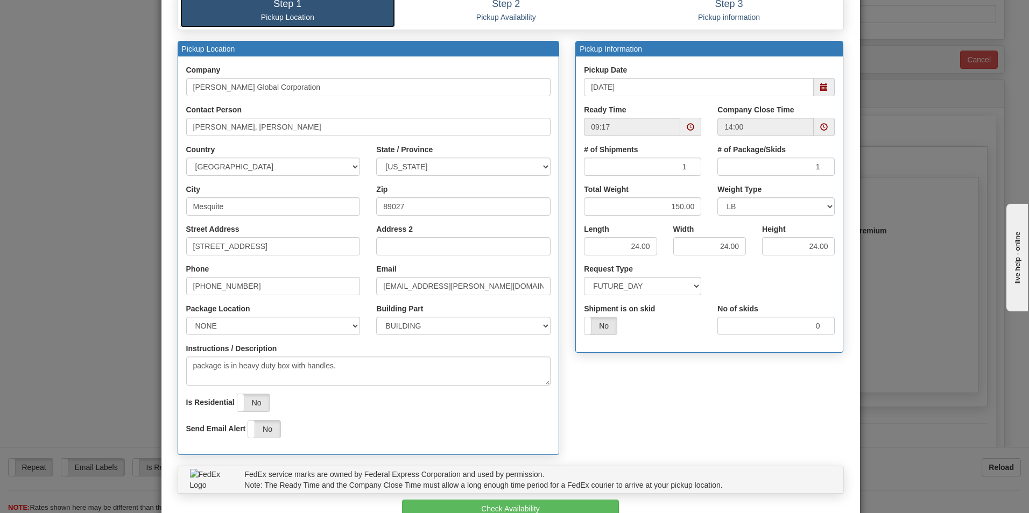
scroll to position [108, 0]
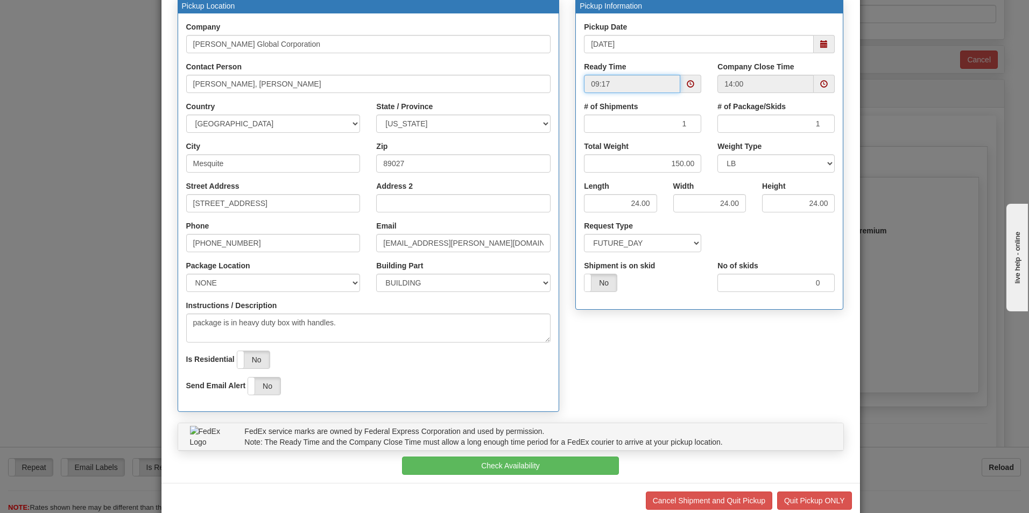
click at [633, 85] on input "09:17" at bounding box center [632, 84] width 96 height 18
drag, startPoint x: 633, startPoint y: 84, endPoint x: 587, endPoint y: 79, distance: 46.5
click at [587, 79] on input "09:17" at bounding box center [632, 84] width 96 height 18
drag, startPoint x: 587, startPoint y: 79, endPoint x: 690, endPoint y: 83, distance: 103.4
click at [690, 83] on span at bounding box center [691, 84] width 8 height 8
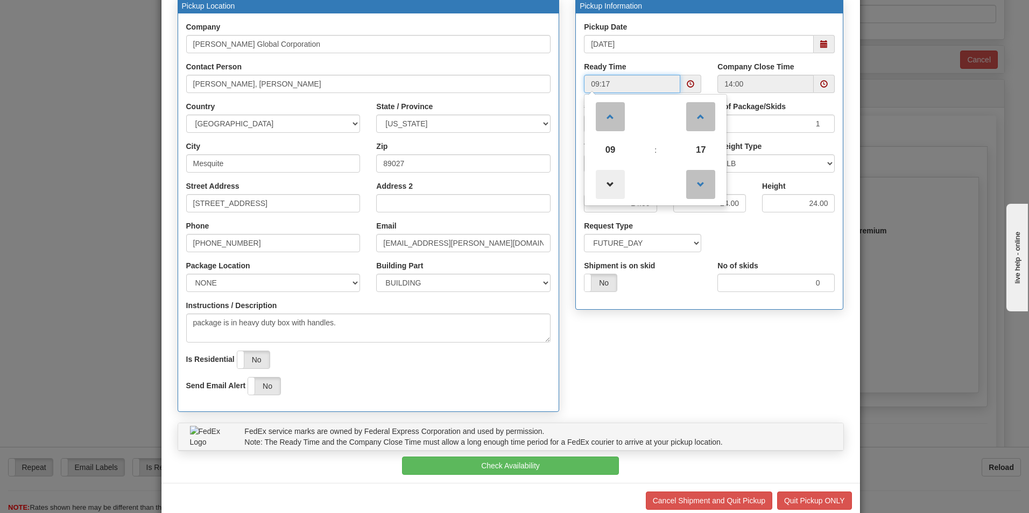
click at [616, 185] on span at bounding box center [610, 184] width 29 height 29
click at [615, 184] on span at bounding box center [610, 184] width 29 height 29
click at [603, 189] on span at bounding box center [610, 184] width 29 height 29
click at [693, 184] on span at bounding box center [700, 184] width 29 height 29
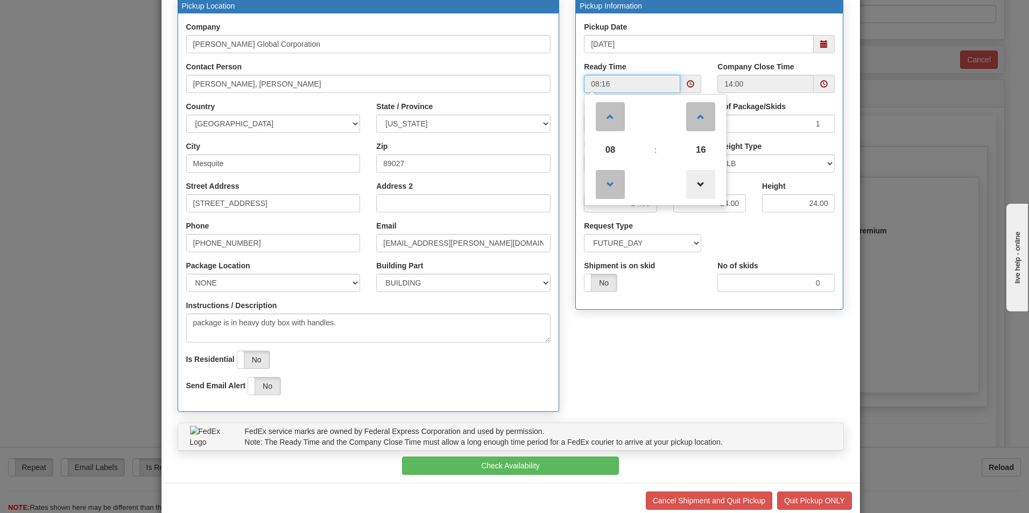
click at [693, 184] on span at bounding box center [700, 184] width 29 height 29
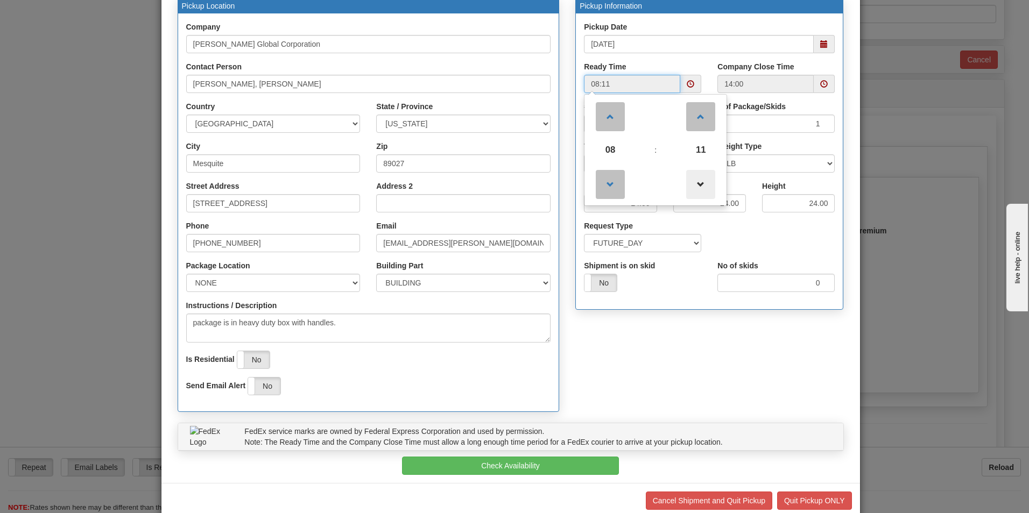
click at [693, 184] on span at bounding box center [700, 184] width 29 height 29
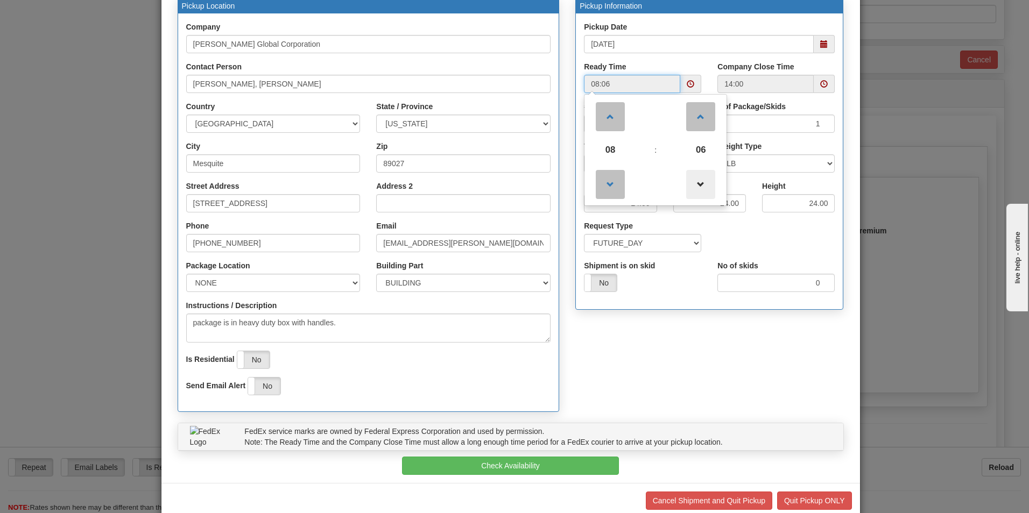
click at [693, 184] on span at bounding box center [700, 184] width 29 height 29
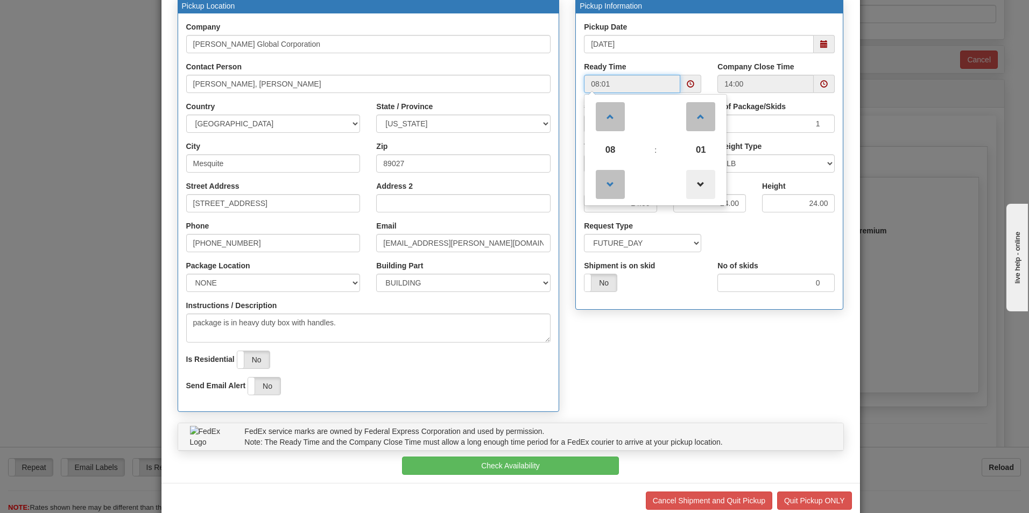
click at [693, 184] on span at bounding box center [700, 184] width 29 height 29
type input "08:00"
click at [664, 357] on div "Pickup Location Company [PERSON_NAME] Global Corporation Contact Person [PERSON…" at bounding box center [511, 211] width 682 height 426
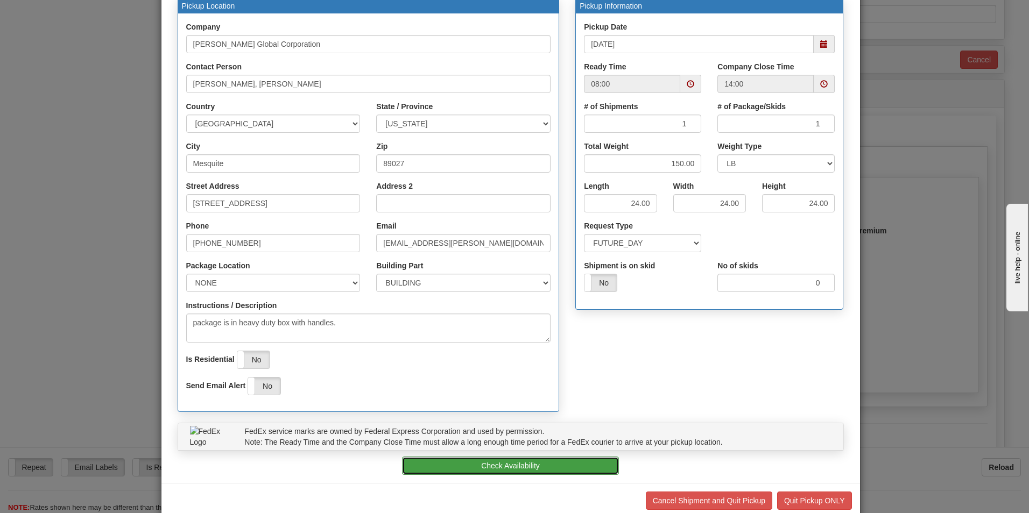
click at [548, 469] on button "Check Availability" at bounding box center [510, 466] width 217 height 18
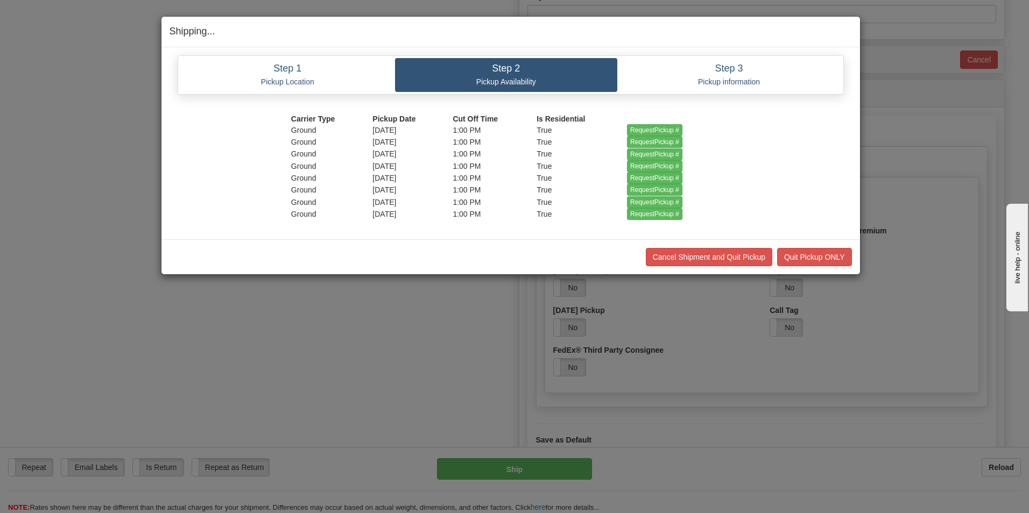
scroll to position [0, 0]
click at [651, 142] on input "RequestPickup #" at bounding box center [654, 142] width 55 height 12
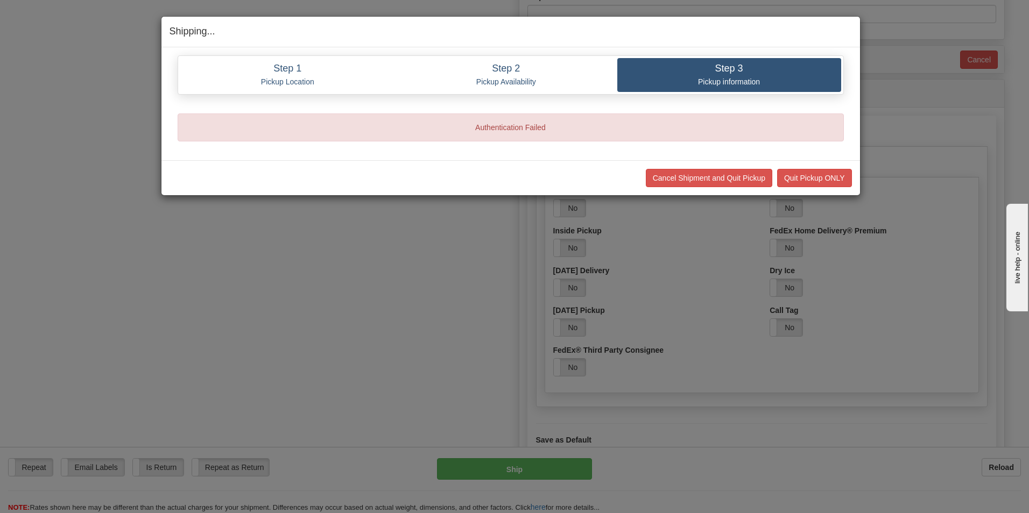
click at [604, 133] on div "Authentication Failed" at bounding box center [511, 128] width 666 height 28
click at [836, 181] on button "Quit Pickup ONLY" at bounding box center [814, 178] width 75 height 18
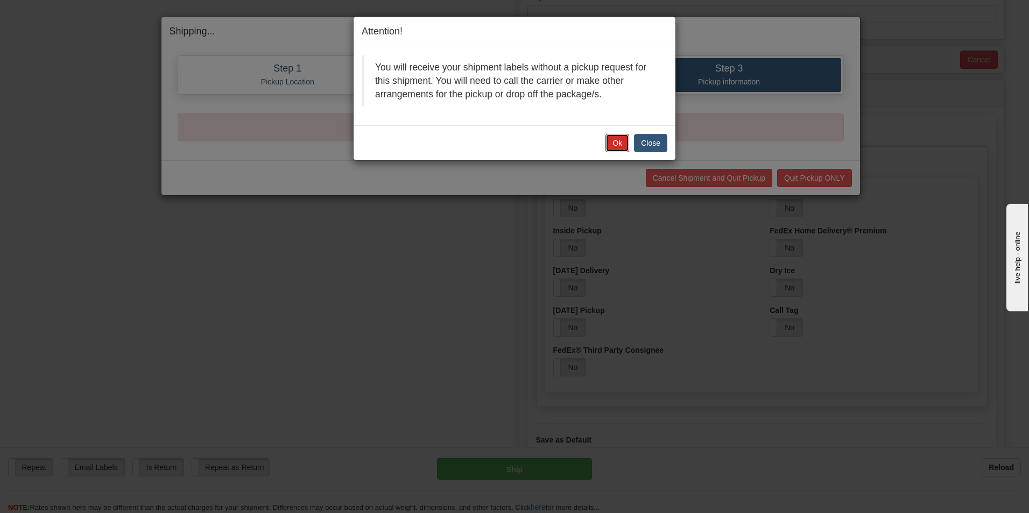
click at [619, 142] on button "Ok" at bounding box center [617, 143] width 24 height 18
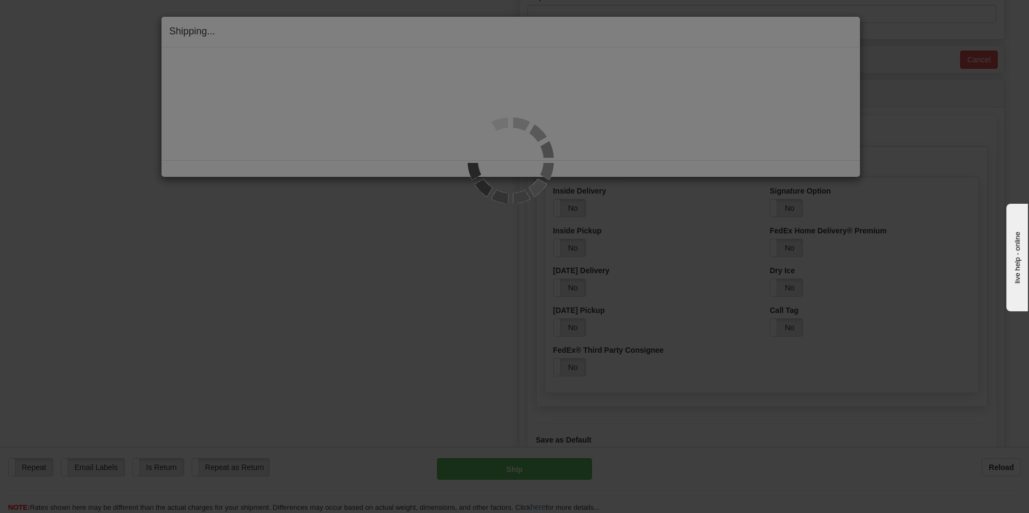
scroll to position [538, 0]
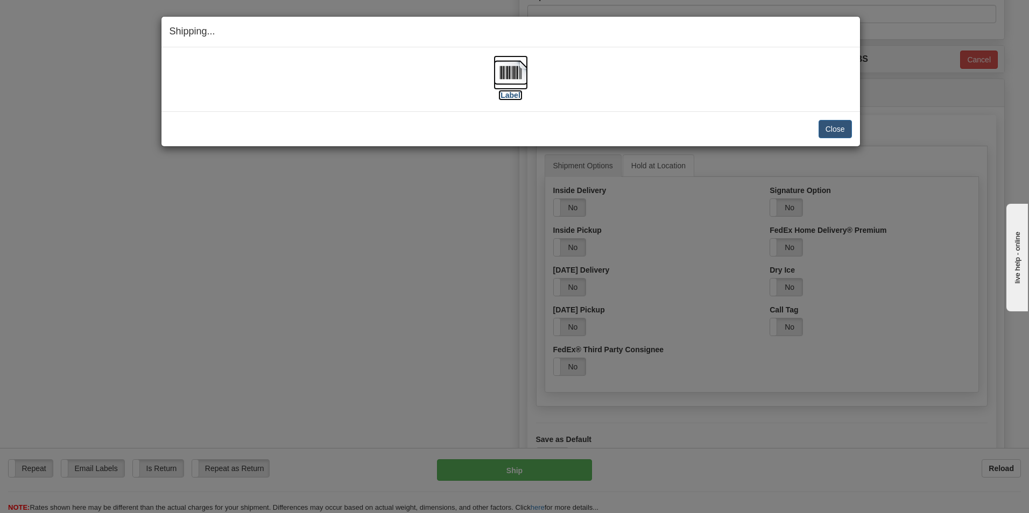
click at [526, 73] on img at bounding box center [510, 72] width 34 height 34
click at [841, 125] on button "Close" at bounding box center [834, 129] width 33 height 18
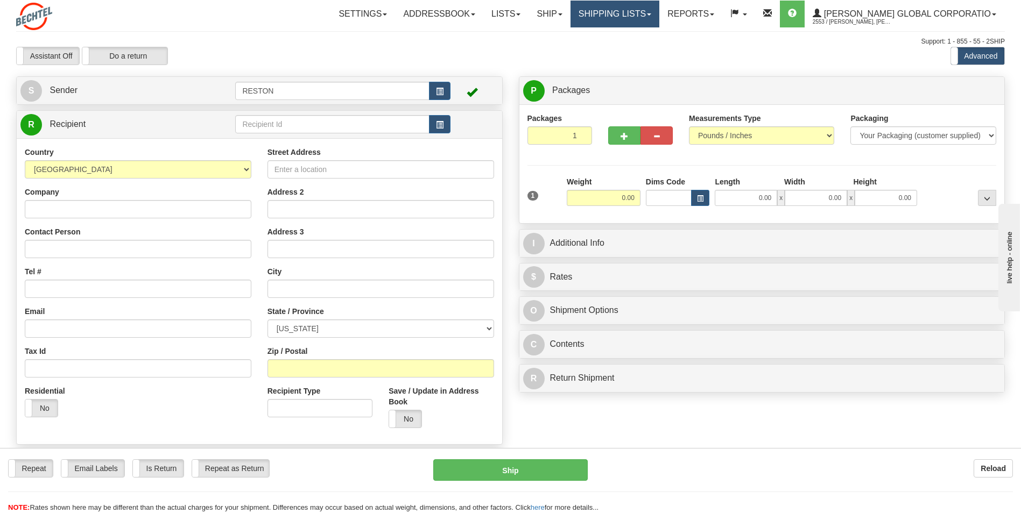
click at [652, 22] on link "Shipping lists" at bounding box center [614, 14] width 89 height 27
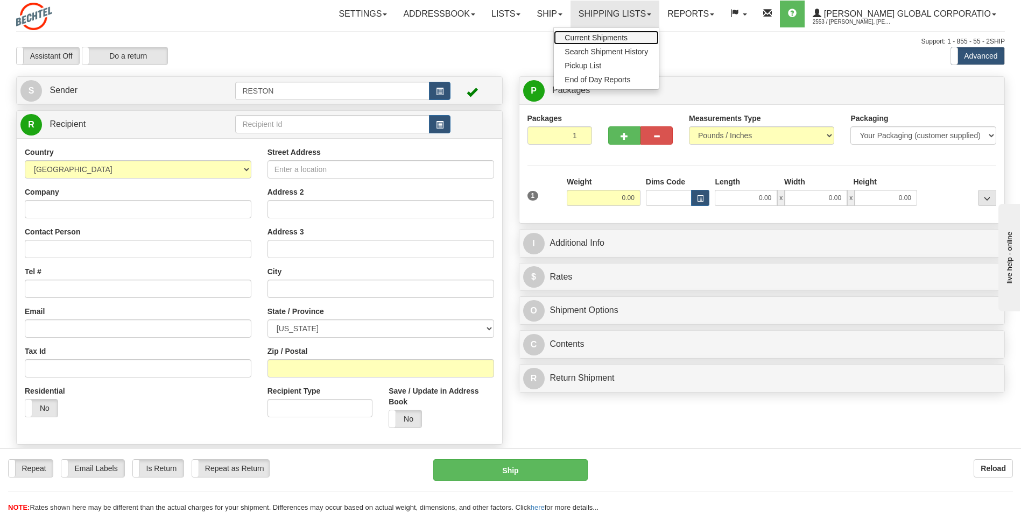
click at [627, 38] on span "Current Shipments" at bounding box center [595, 37] width 63 height 9
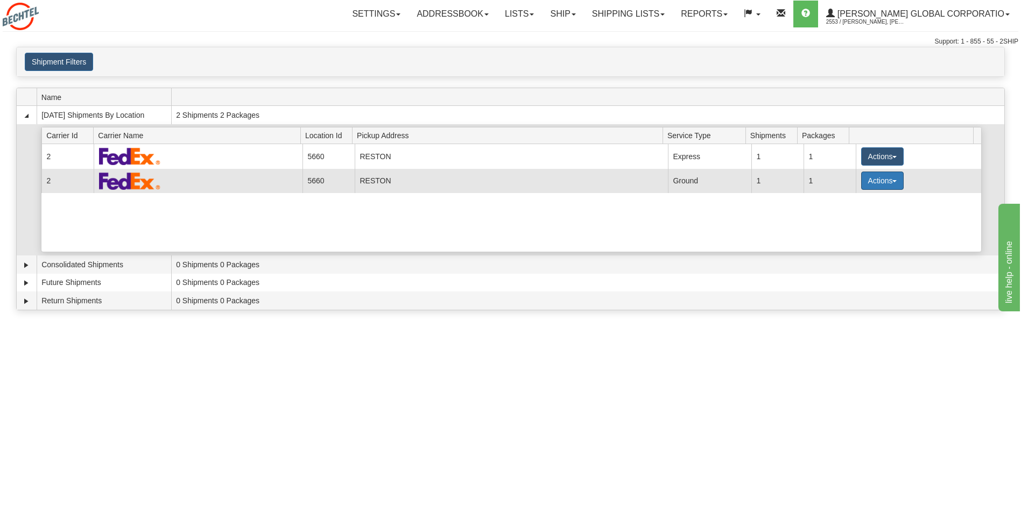
click at [893, 179] on button "Actions" at bounding box center [882, 181] width 43 height 18
click at [856, 229] on span "Pickup" at bounding box center [842, 229] width 29 height 8
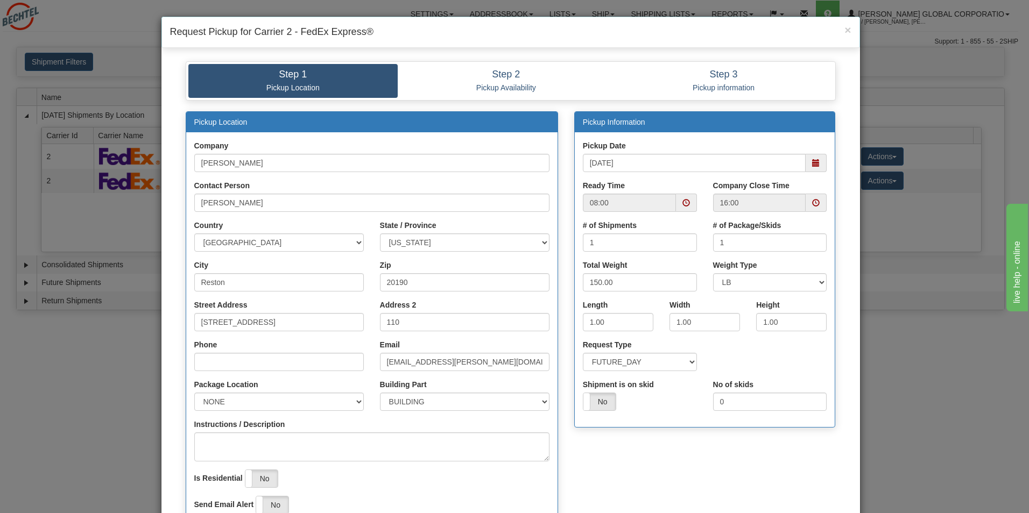
click at [807, 160] on span at bounding box center [816, 163] width 21 height 18
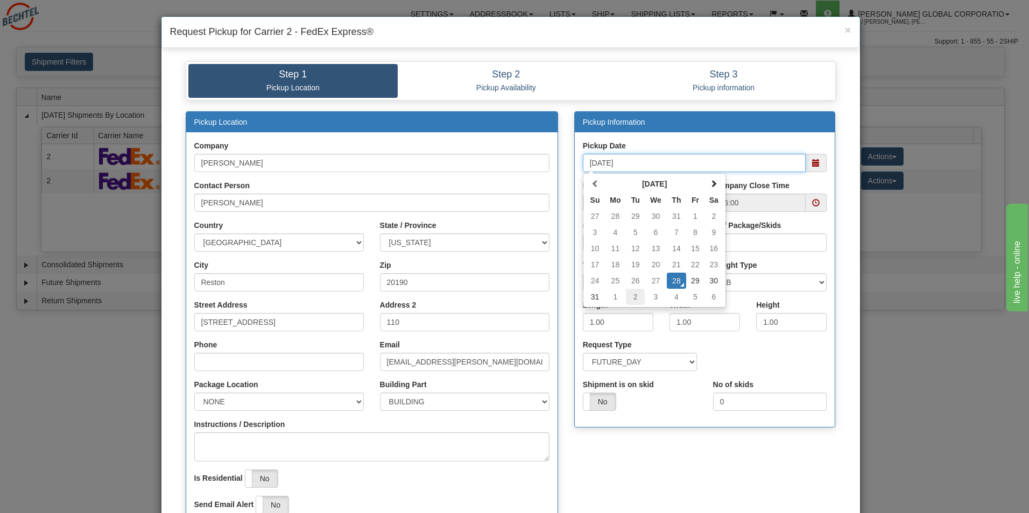
click at [634, 297] on td "2" at bounding box center [635, 297] width 19 height 16
type input "09/02/2025"
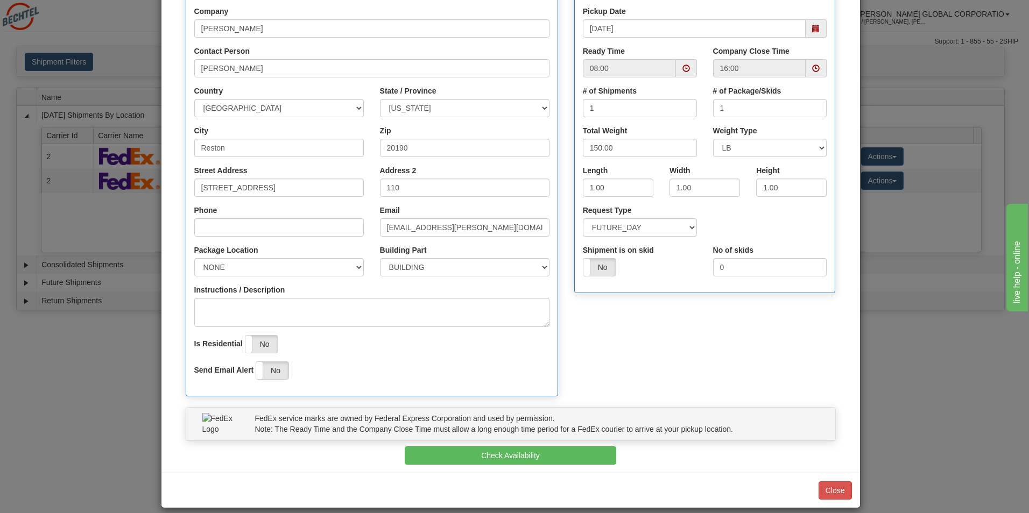
scroll to position [146, 0]
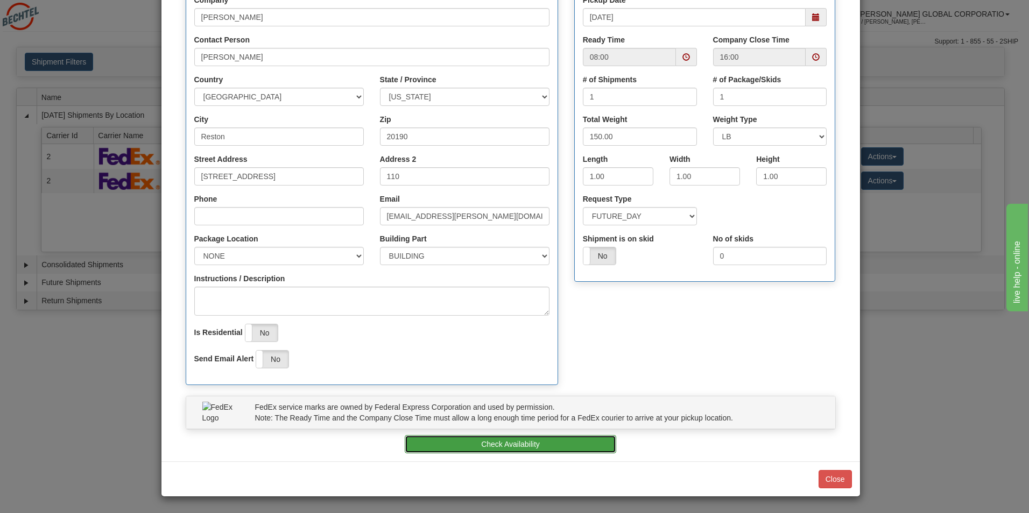
click at [535, 441] on button "Check Availability" at bounding box center [510, 444] width 211 height 18
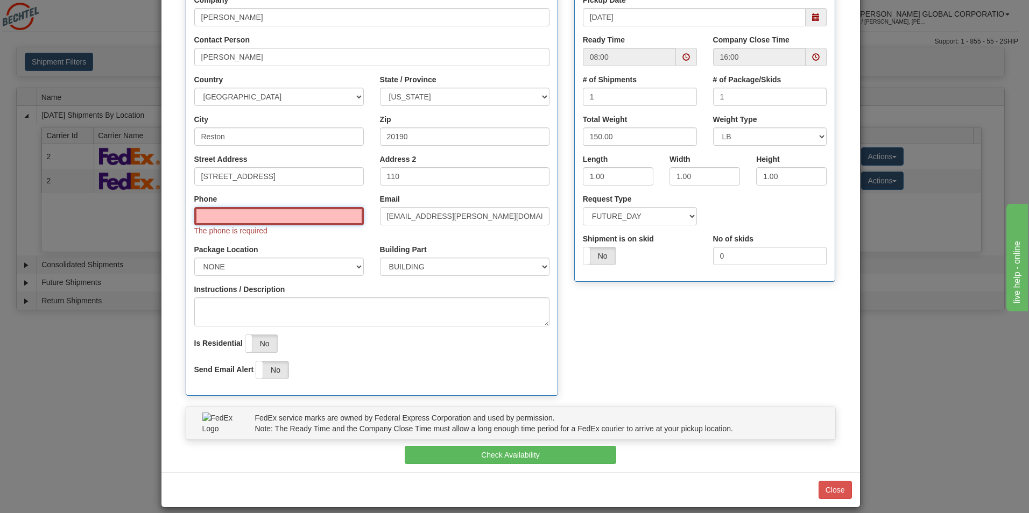
click at [283, 211] on input "Phone" at bounding box center [279, 216] width 170 height 18
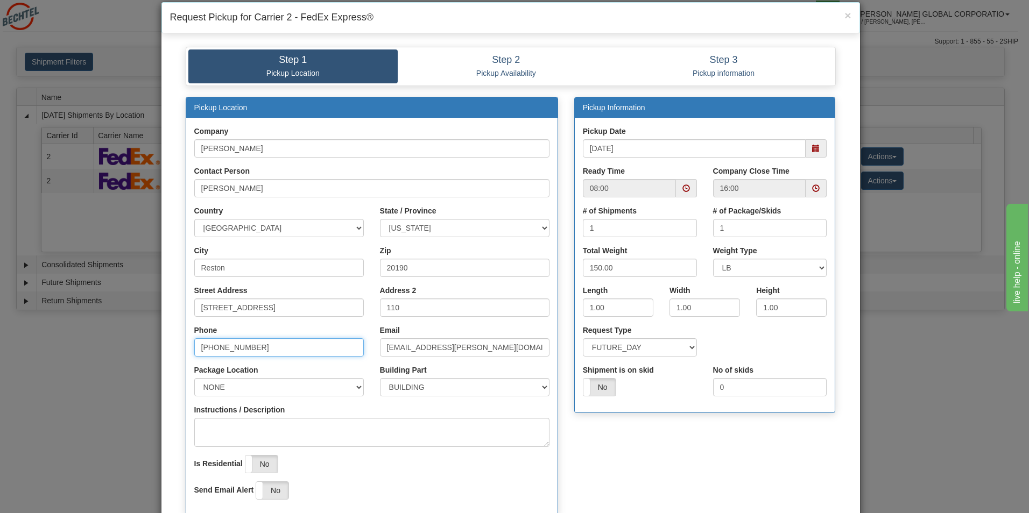
scroll to position [0, 0]
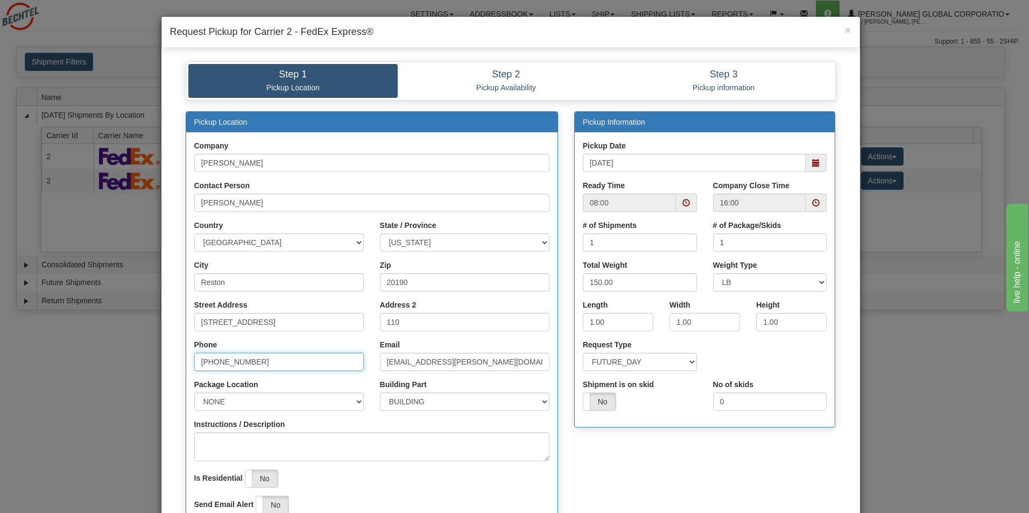
type input "[PHONE_NUMBER]"
drag, startPoint x: 294, startPoint y: 198, endPoint x: 97, endPoint y: 172, distance: 198.7
click at [97, 172] on div "× Request Pickup for Carrier 2 - FedEx Express® Step 1 Pickup Location Step 2 P…" at bounding box center [514, 256] width 1029 height 513
type input "Adam Goodman"
drag, startPoint x: 257, startPoint y: 277, endPoint x: 195, endPoint y: 272, distance: 61.5
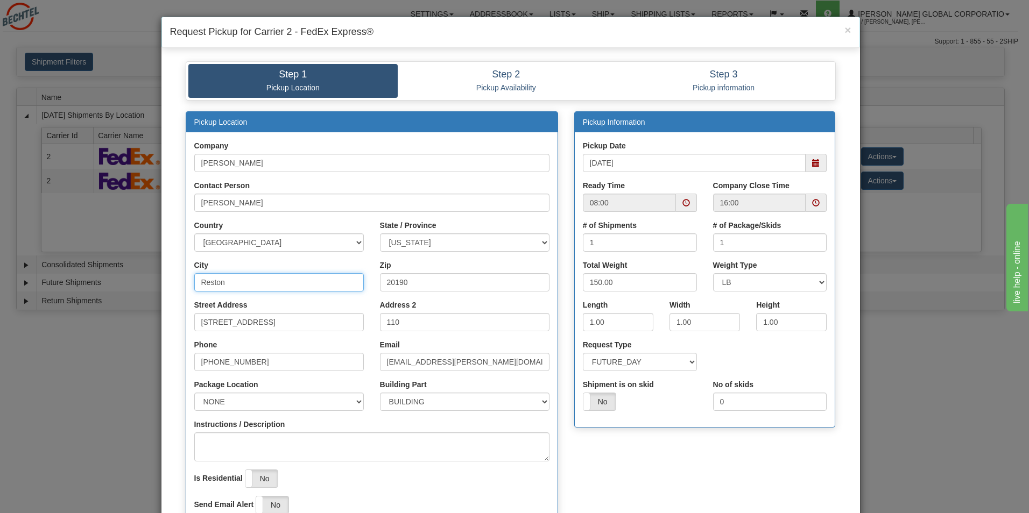
click at [195, 272] on div "City Reston" at bounding box center [279, 276] width 170 height 32
click at [475, 242] on select "ALABAMA ALASKA ARIZONA ARKANSAS Armed Forces America Armed Forces Europe Armed …" at bounding box center [465, 243] width 170 height 18
select select "NV"
click at [380, 234] on select "ALABAMA ALASKA ARIZONA ARKANSAS Armed Forces America Armed Forces Europe Armed …" at bounding box center [465, 243] width 170 height 18
click at [267, 284] on input "Reston" at bounding box center [279, 282] width 170 height 18
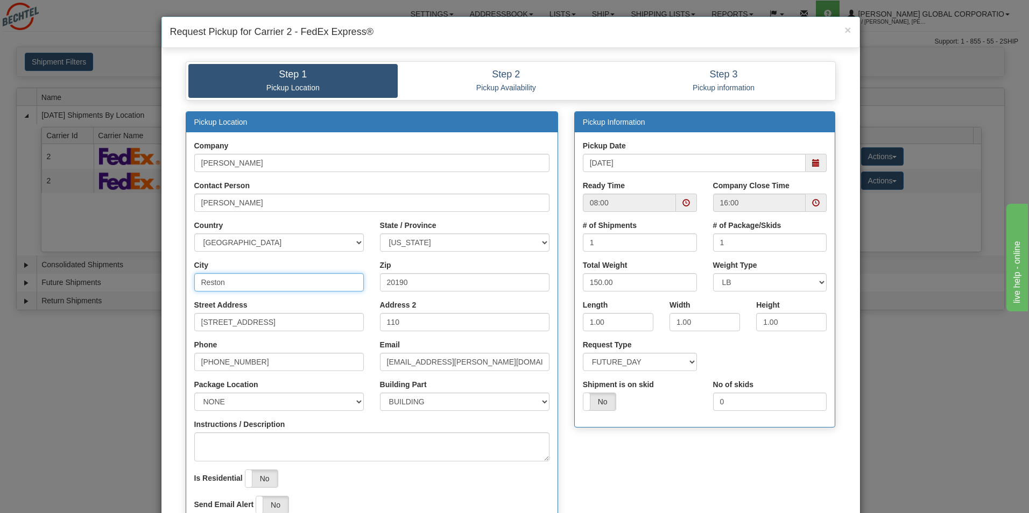
drag, startPoint x: 267, startPoint y: 284, endPoint x: 185, endPoint y: 278, distance: 82.0
click at [186, 278] on div "City Reston" at bounding box center [279, 280] width 186 height 40
type input "Mesquite"
drag, startPoint x: 416, startPoint y: 285, endPoint x: 301, endPoint y: 272, distance: 115.9
click at [301, 272] on div "City Mesquite Zip 20190" at bounding box center [371, 280] width 371 height 40
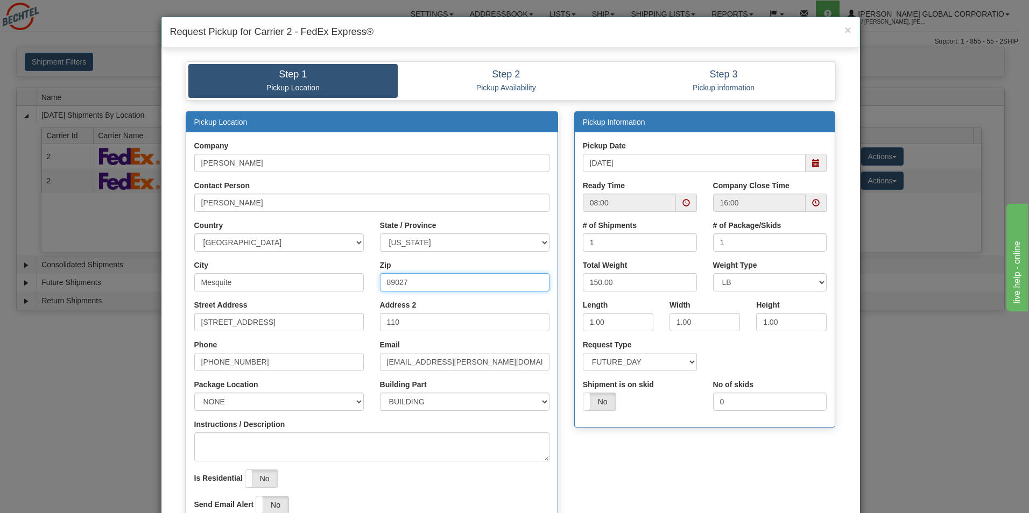
type input "89027"
drag, startPoint x: 284, startPoint y: 318, endPoint x: 170, endPoint y: 306, distance: 114.7
click at [178, 306] on div "Pickup Location Company Bechtel Contact Person Adam Goodman Country" at bounding box center [511, 355] width 666 height 489
type input "3641 Toquop Tank Rd"
type input "602-334-7996"
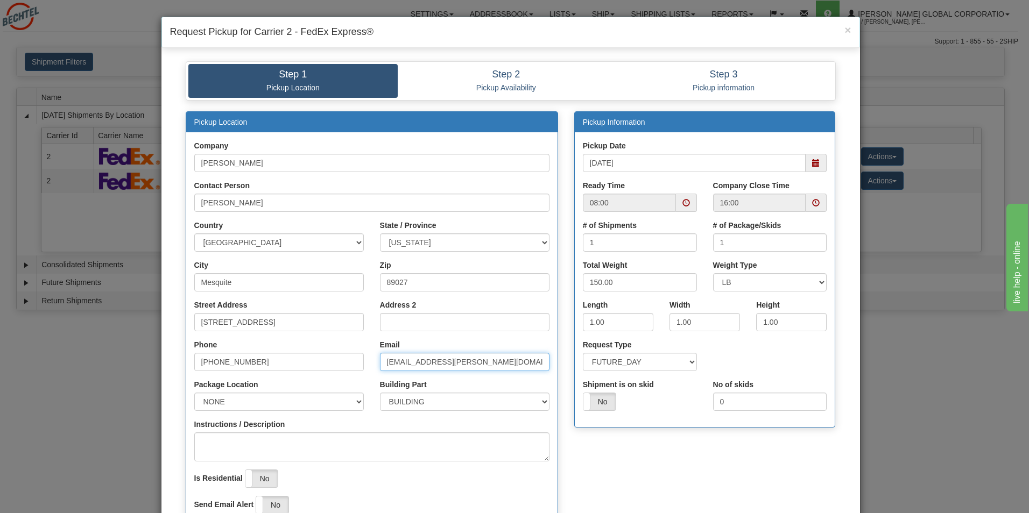
click at [483, 361] on input "kdletend@bechtel.com" at bounding box center [465, 362] width 170 height 18
type input "k"
type input "Agoodman@bechtel.com"
click at [357, 403] on select "NONE FRONT REAR SIDE" at bounding box center [279, 402] width 170 height 18
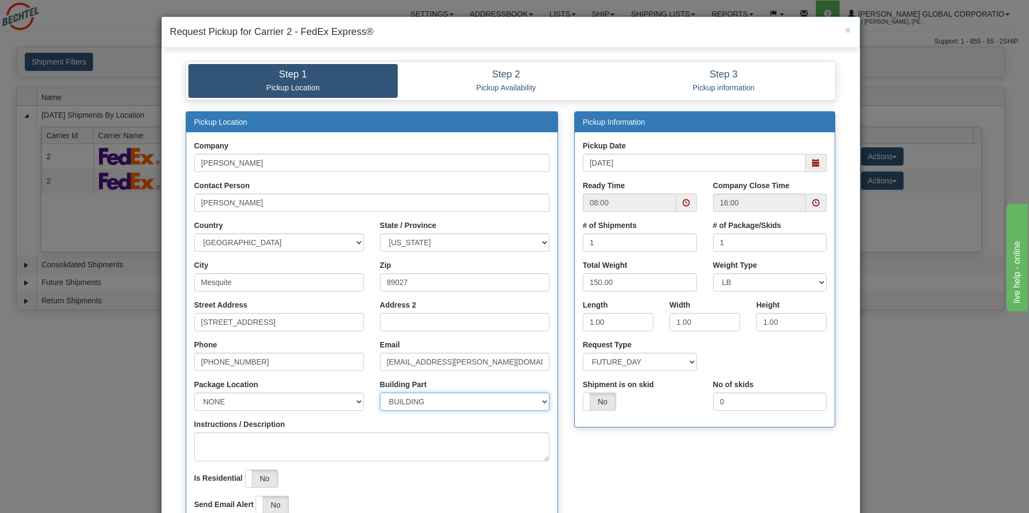
click at [535, 401] on select "BUILDING APARTMENT DEPARTMENT FLOOR ROOM SUITE" at bounding box center [465, 402] width 170 height 18
select select "4"
click at [380, 393] on select "BUILDING APARTMENT DEPARTMENT FLOOR ROOM SUITE" at bounding box center [465, 402] width 170 height 18
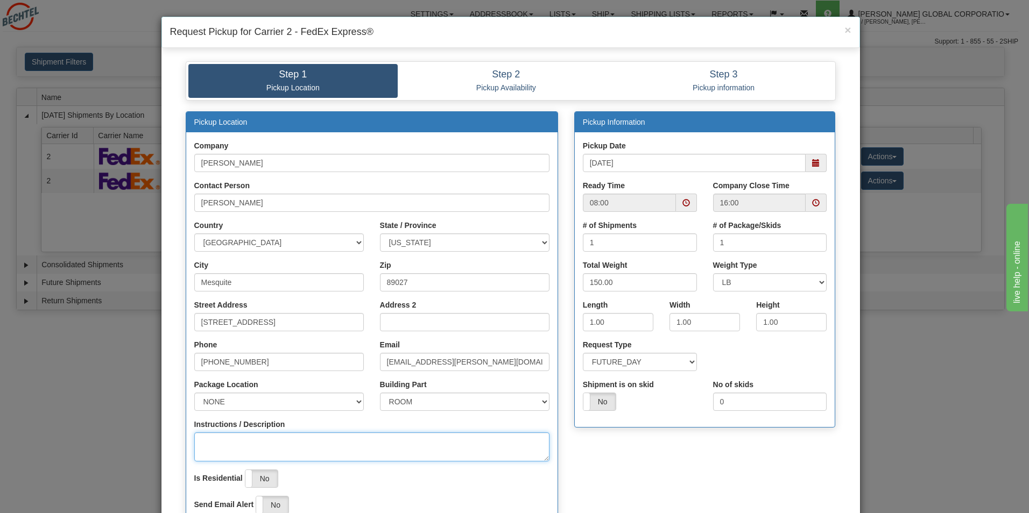
click at [346, 442] on textarea "Instructions / Description" at bounding box center [371, 447] width 355 height 29
type textarea "heavy duty plastic container with handles located inside of engineering trailer"
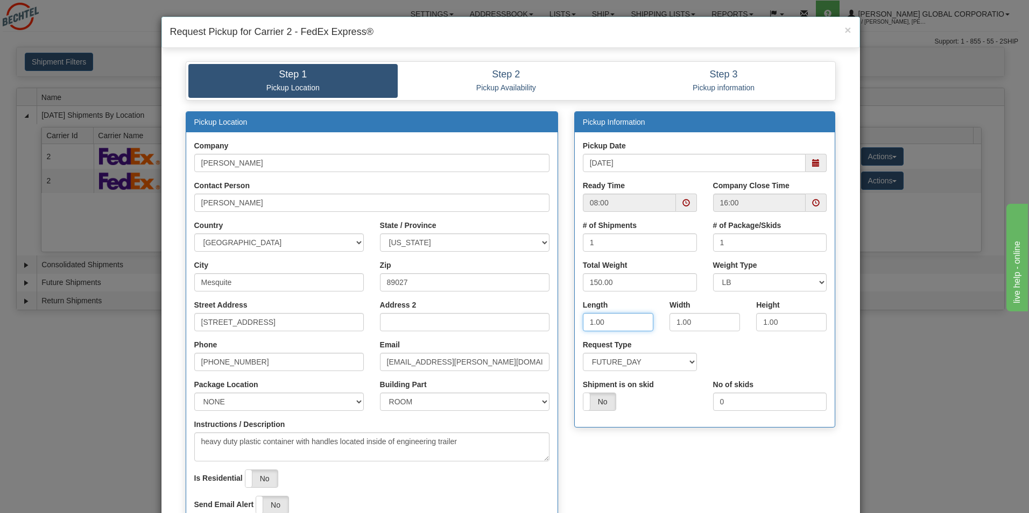
drag, startPoint x: 619, startPoint y: 322, endPoint x: 578, endPoint y: 317, distance: 40.6
click at [583, 317] on input "1.00" at bounding box center [618, 322] width 70 height 18
type input "24"
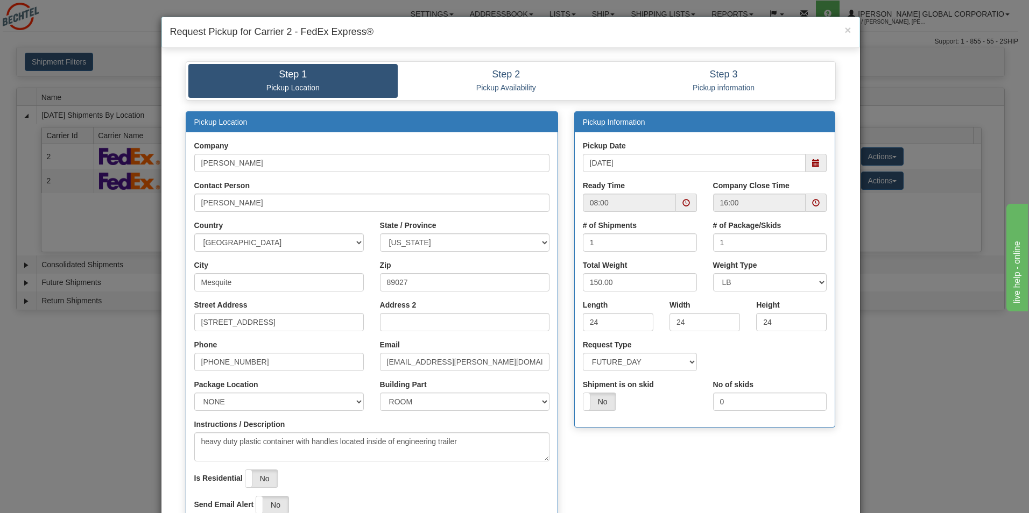
click at [602, 465] on div "Pickup Location Company Bechtel" at bounding box center [511, 326] width 666 height 431
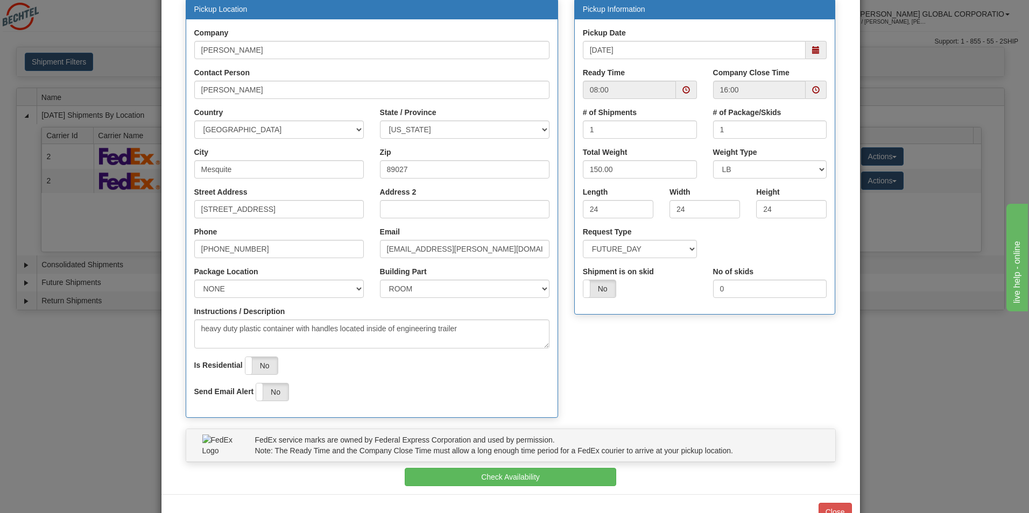
scroll to position [146, 0]
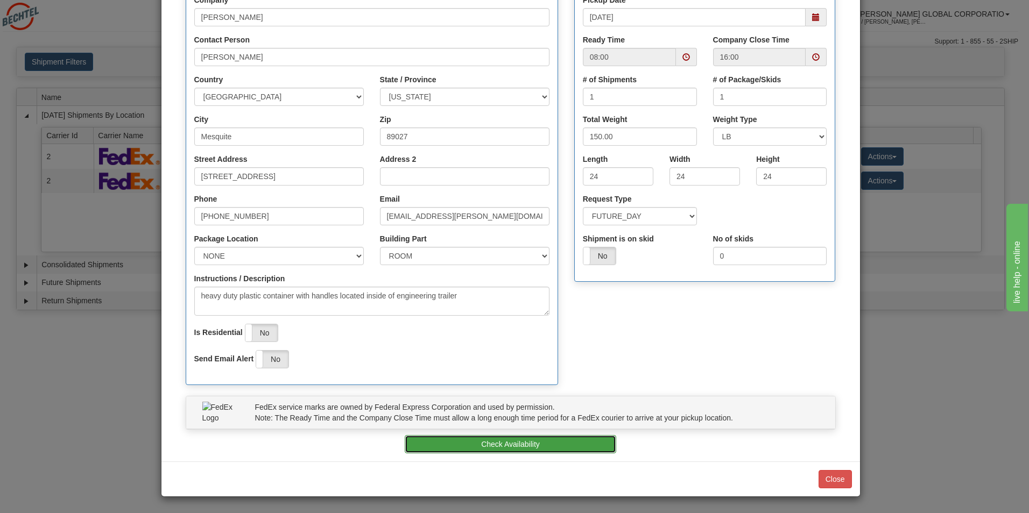
click at [523, 440] on button "Check Availability" at bounding box center [510, 444] width 211 height 18
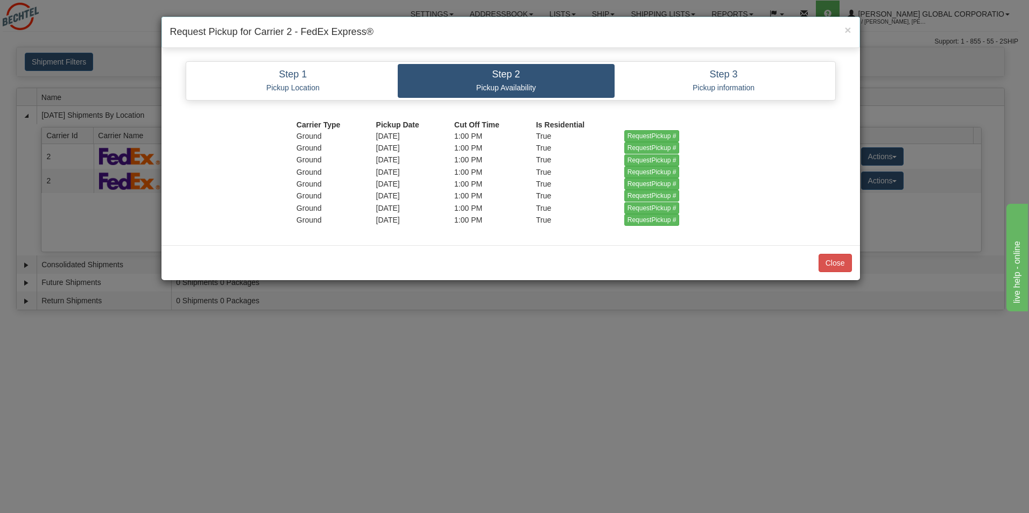
scroll to position [0, 0]
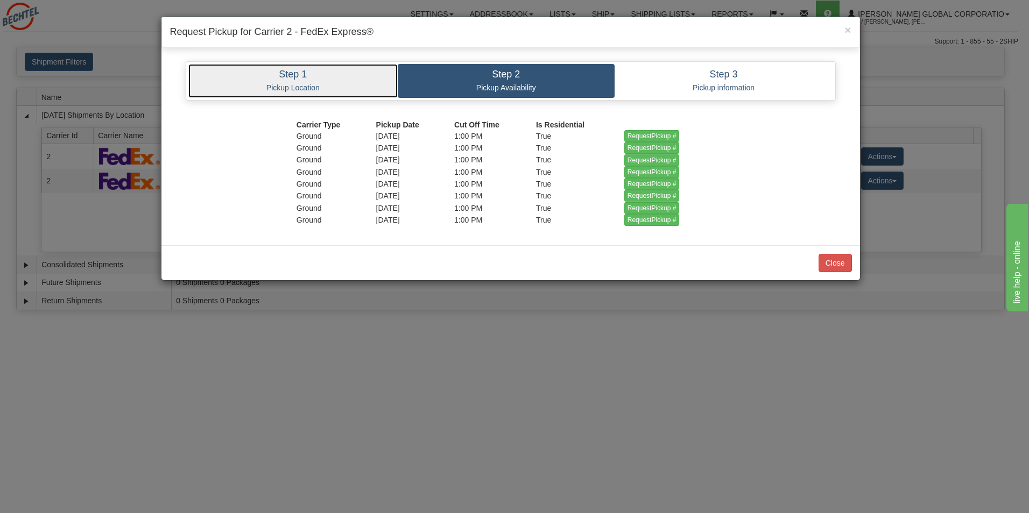
click at [293, 92] on p "Pickup Location" at bounding box center [293, 88] width 194 height 10
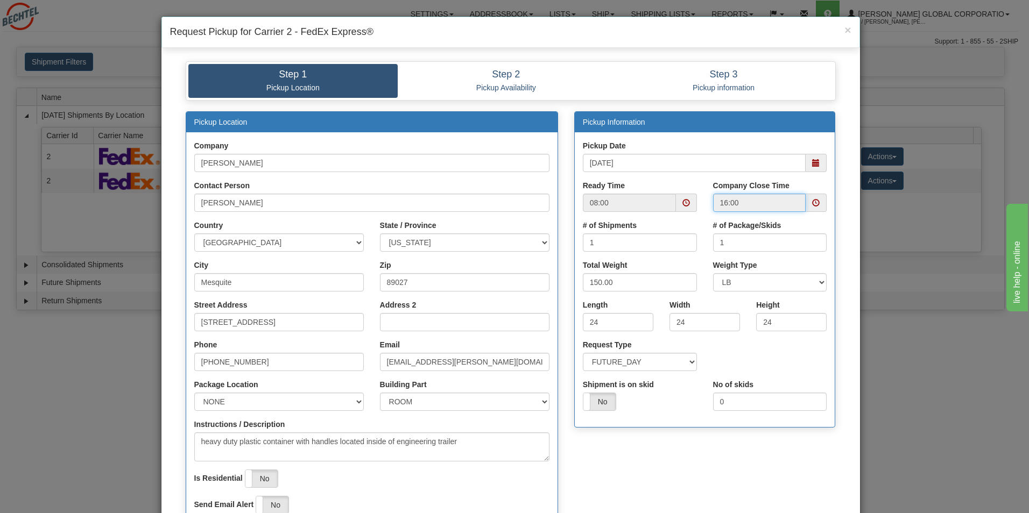
click at [763, 201] on input "16:00" at bounding box center [759, 203] width 93 height 18
click at [815, 203] on span at bounding box center [816, 203] width 8 height 8
click at [734, 306] on span at bounding box center [738, 303] width 29 height 29
type input "14:00"
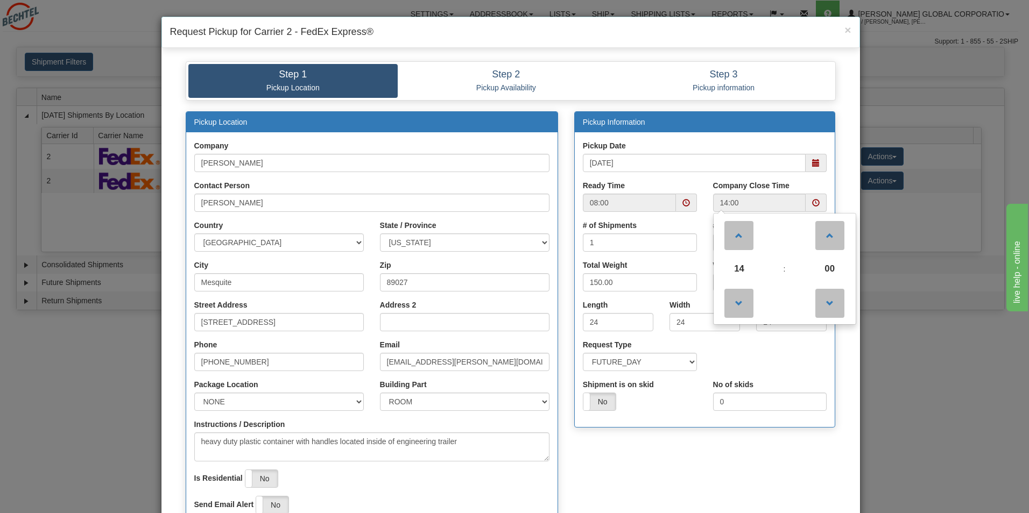
click at [778, 456] on div "Pickup Location Company Bechtel" at bounding box center [511, 326] width 666 height 431
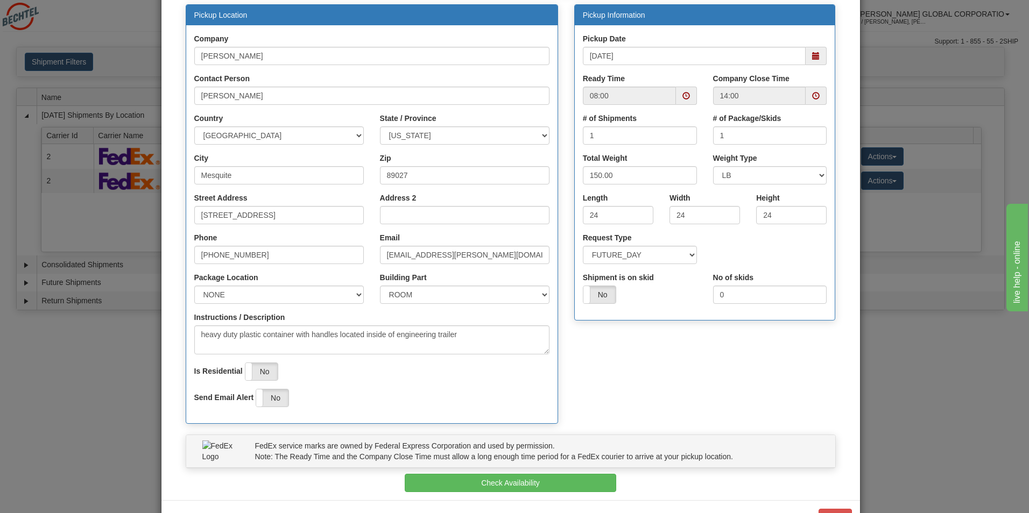
scroll to position [108, 0]
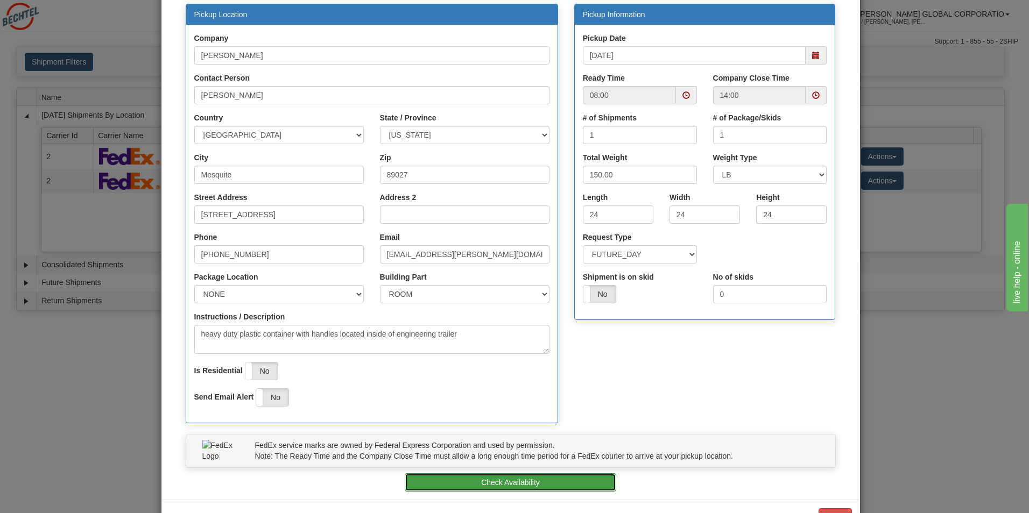
click at [524, 483] on button "Check Availability" at bounding box center [510, 483] width 211 height 18
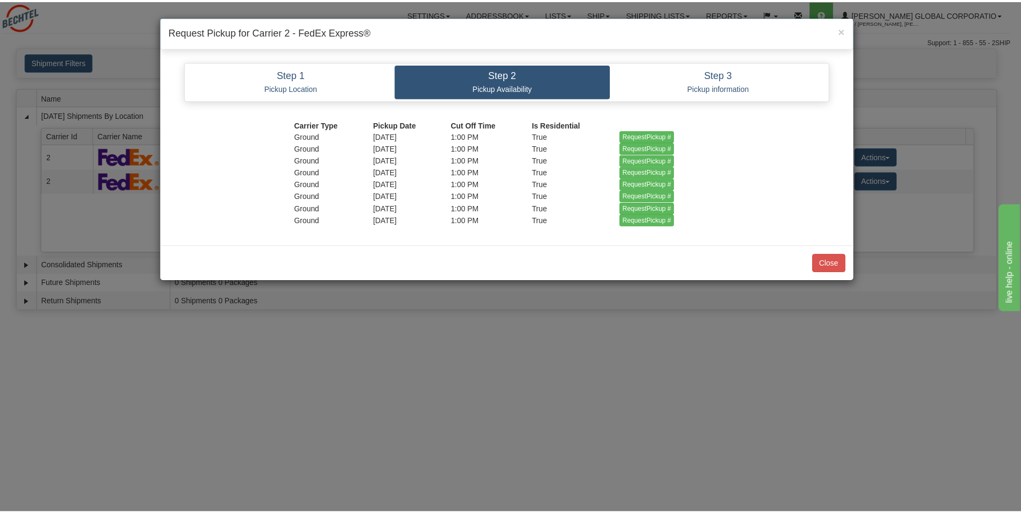
scroll to position [0, 0]
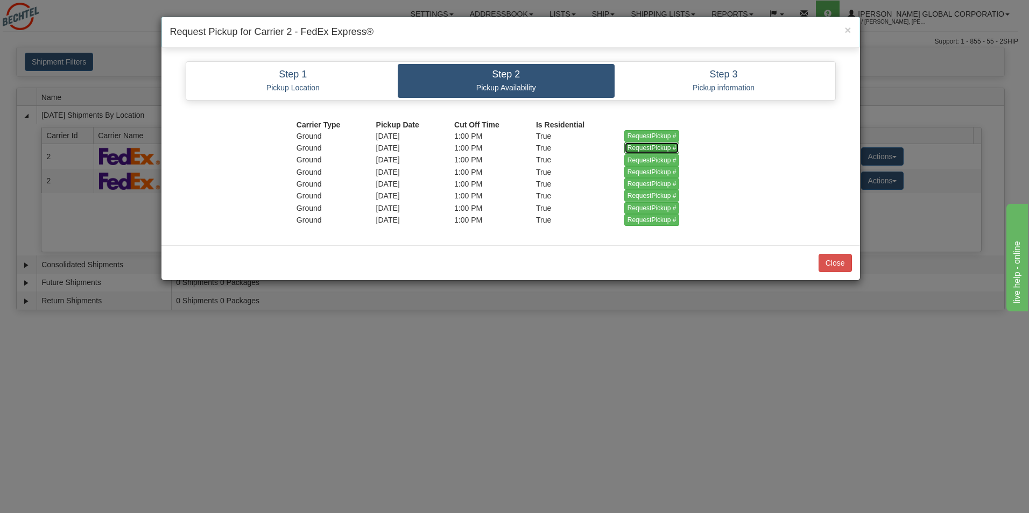
click at [667, 145] on input "RequestPickup #" at bounding box center [651, 148] width 55 height 12
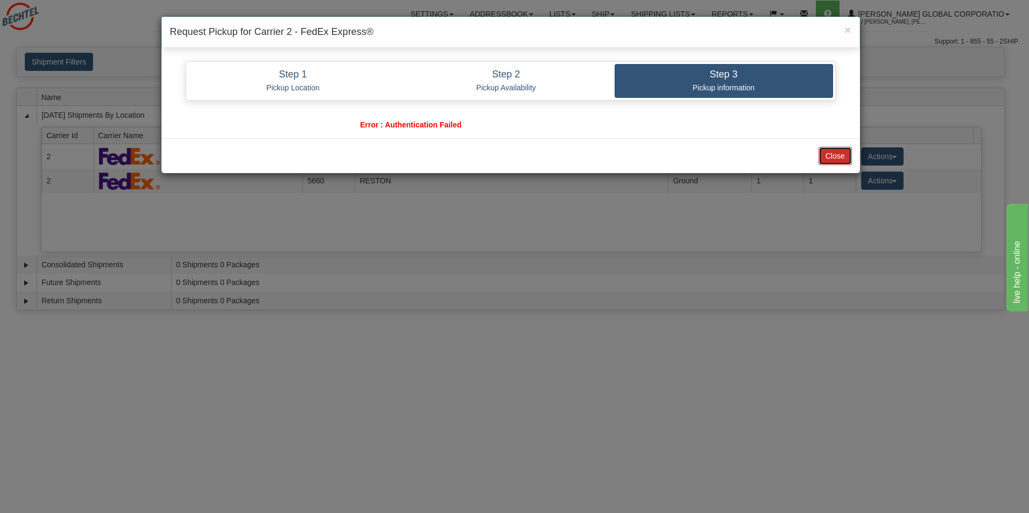
click at [824, 152] on button "Close" at bounding box center [834, 156] width 33 height 18
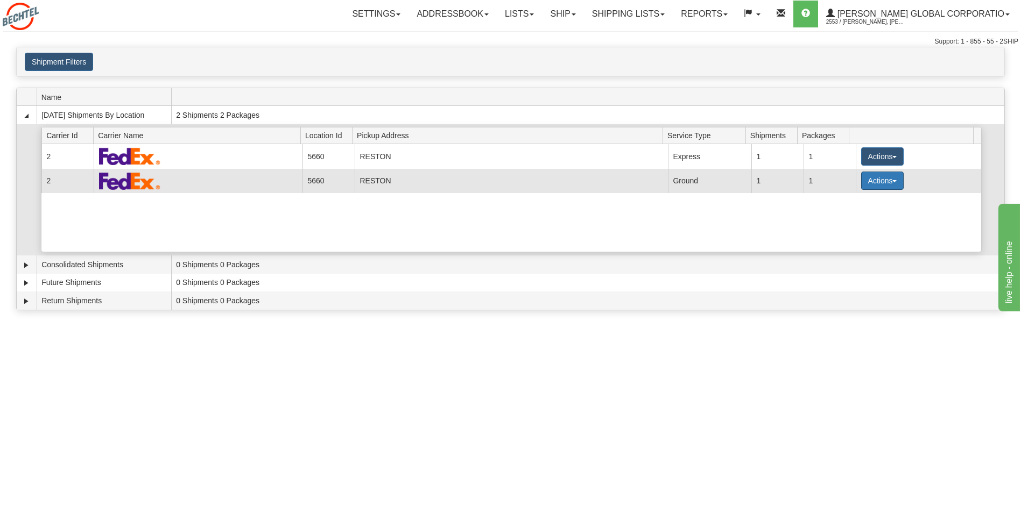
click at [886, 182] on button "Actions" at bounding box center [882, 181] width 43 height 18
click at [857, 202] on span "Details" at bounding box center [842, 201] width 29 height 8
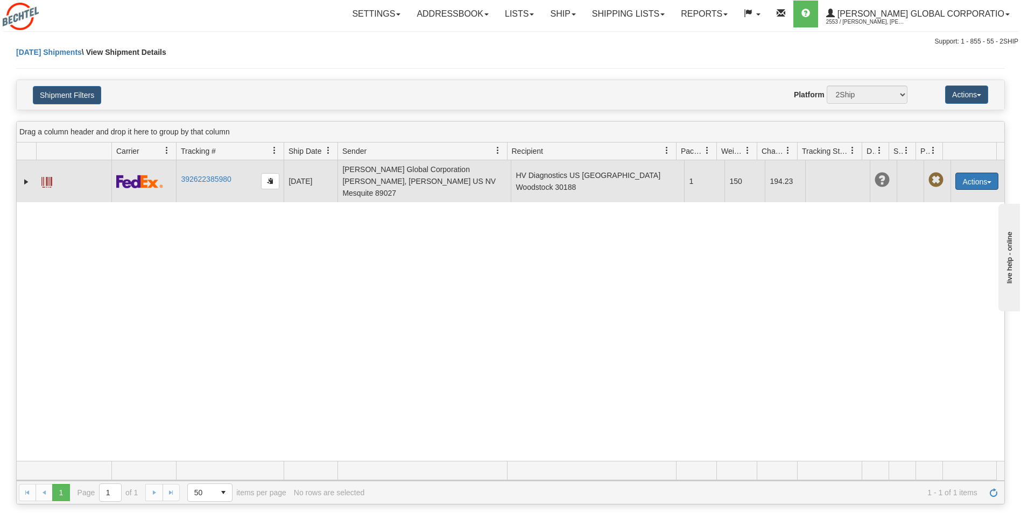
click at [969, 175] on button "Actions" at bounding box center [976, 181] width 43 height 17
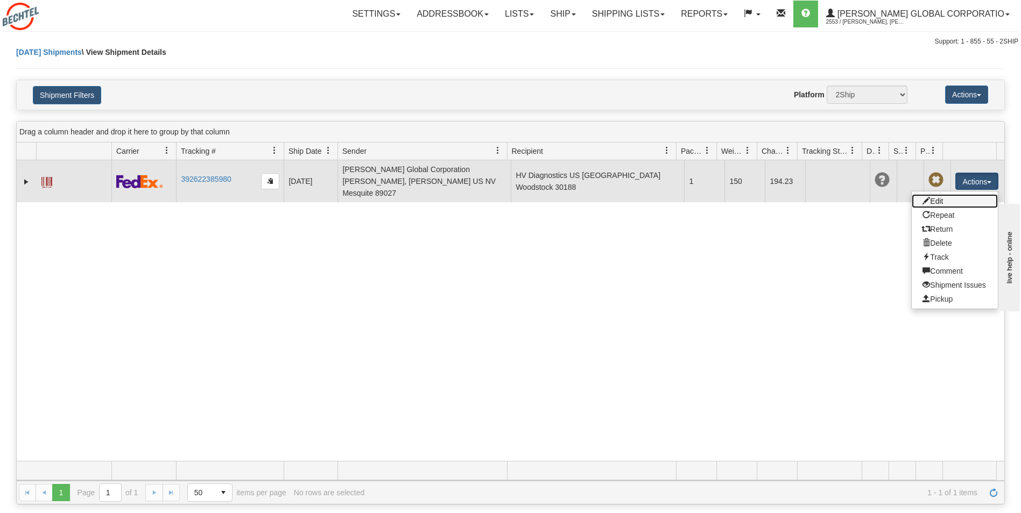
click at [945, 194] on link "Edit" at bounding box center [955, 201] width 86 height 14
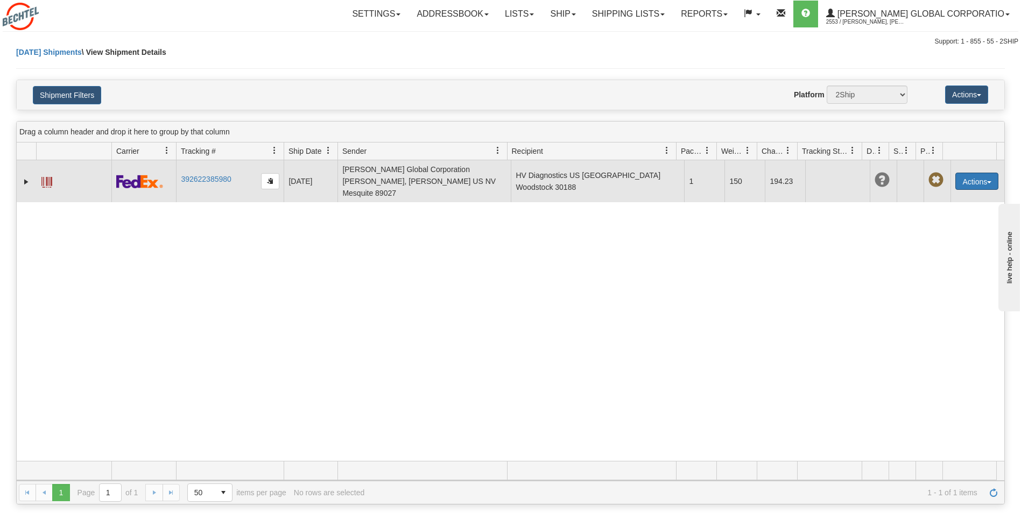
click at [967, 175] on button "Actions" at bounding box center [976, 181] width 43 height 17
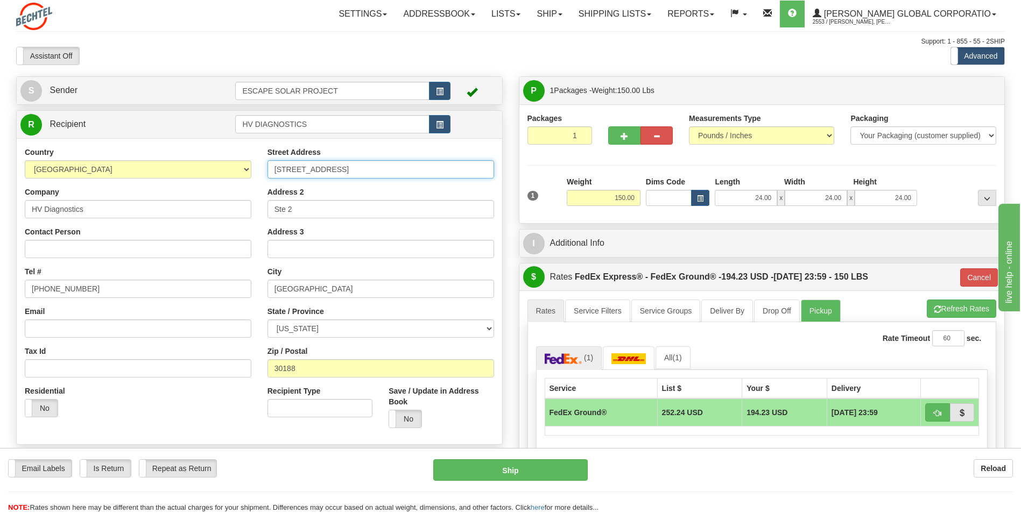
click at [285, 171] on input "[STREET_ADDRESS]" at bounding box center [380, 169] width 227 height 18
type input "[STREET_ADDRESS]"
click at [236, 401] on div "Residential Yes No" at bounding box center [138, 406] width 243 height 40
click at [227, 395] on div "Residential Yes No" at bounding box center [138, 406] width 243 height 40
click at [691, 460] on div "Reload" at bounding box center [808, 469] width 409 height 18
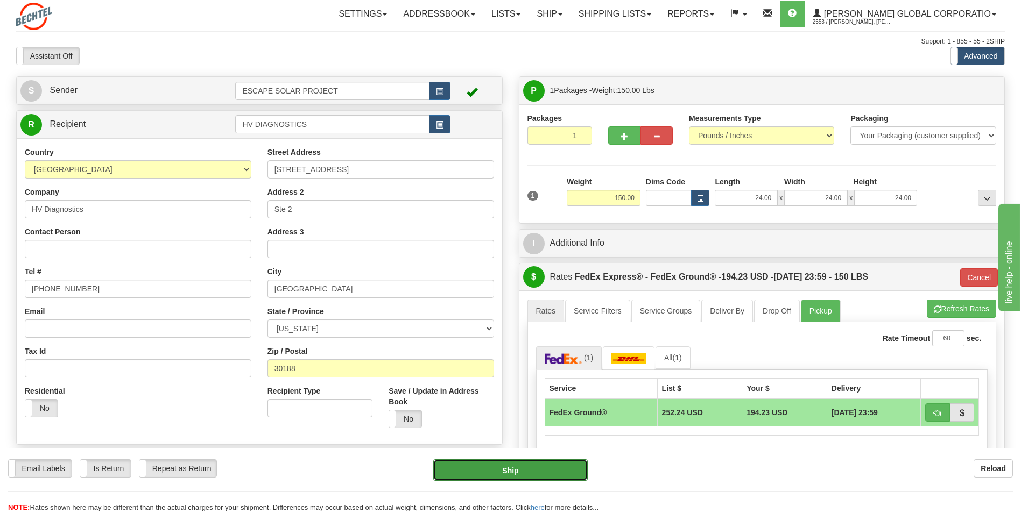
click at [551, 470] on button "Ship" at bounding box center [510, 471] width 154 height 22
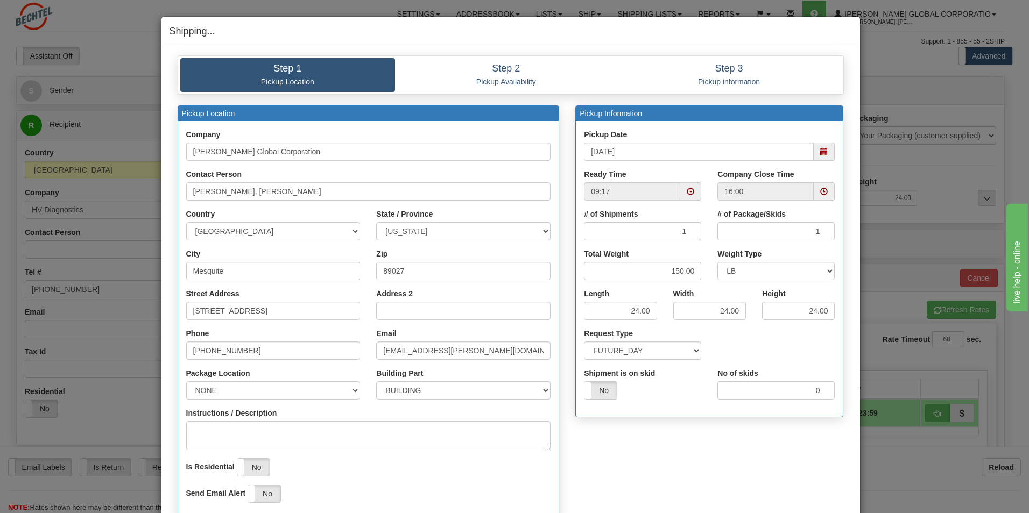
click at [825, 151] on span at bounding box center [824, 152] width 21 height 18
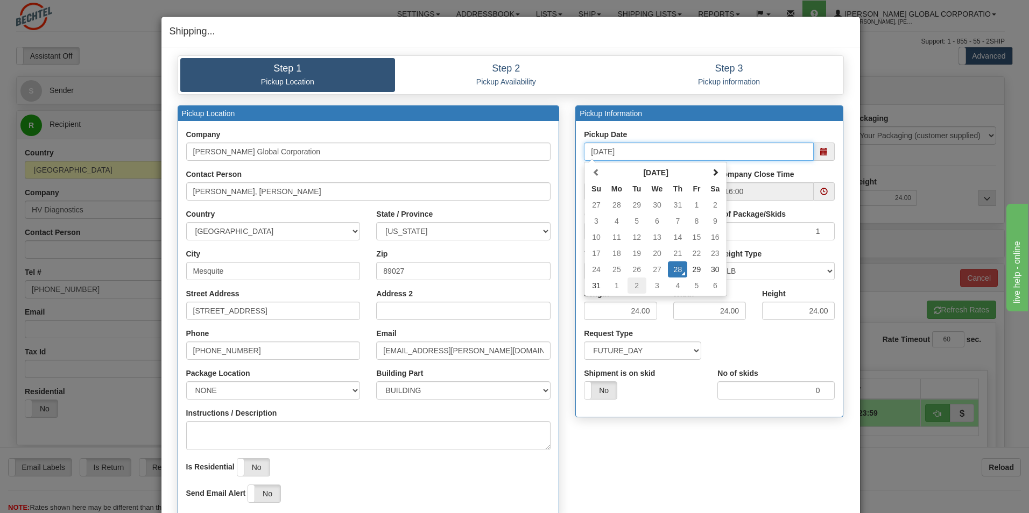
click at [634, 285] on td "2" at bounding box center [636, 286] width 19 height 16
type input "[DATE]"
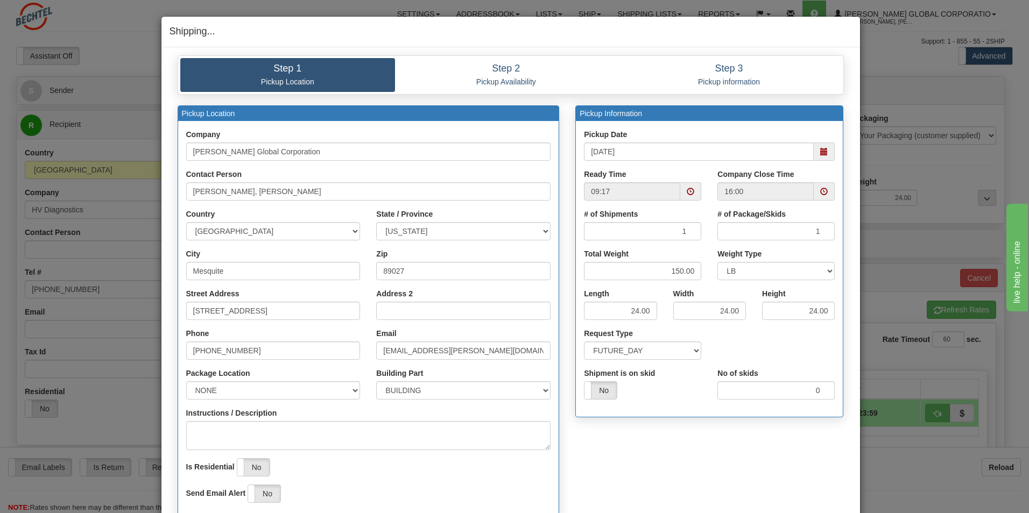
click at [689, 189] on span at bounding box center [691, 192] width 8 height 8
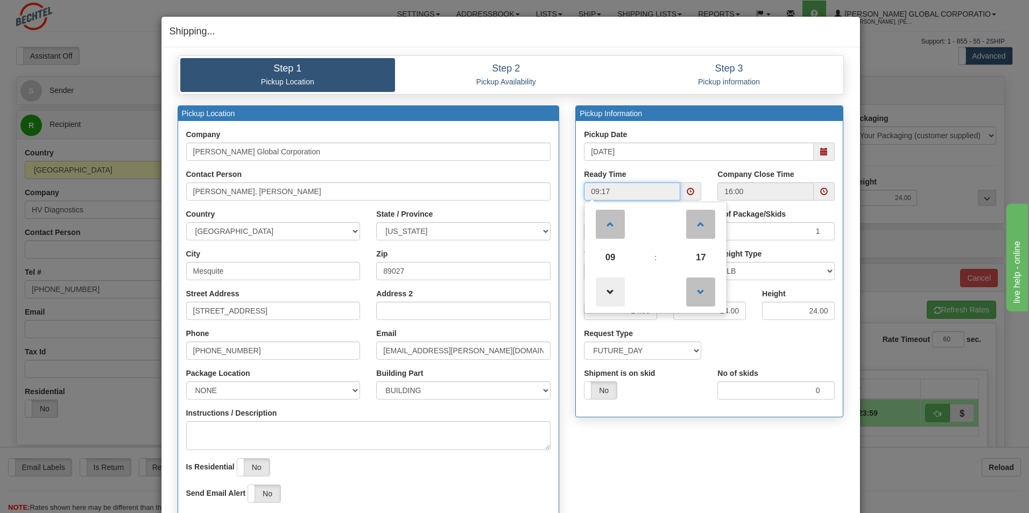
click at [603, 290] on span at bounding box center [610, 292] width 29 height 29
type input "08:17"
click at [604, 291] on span at bounding box center [610, 292] width 29 height 29
click at [825, 188] on span at bounding box center [824, 191] width 21 height 18
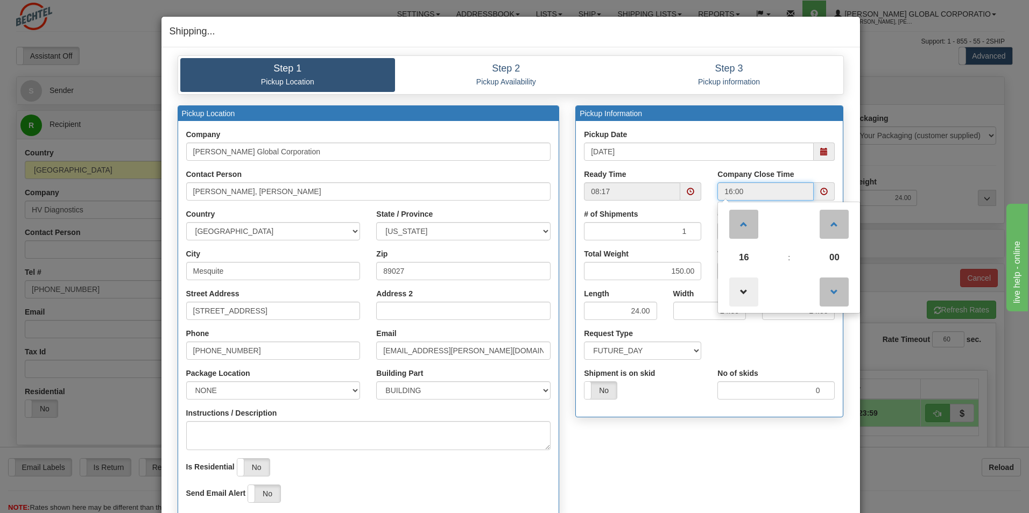
click at [749, 288] on span at bounding box center [743, 292] width 29 height 29
type input "14:00"
click at [693, 450] on div "Pickup Location Company [PERSON_NAME] Global Corporation Contact Person [PERSON…" at bounding box center [511, 318] width 682 height 426
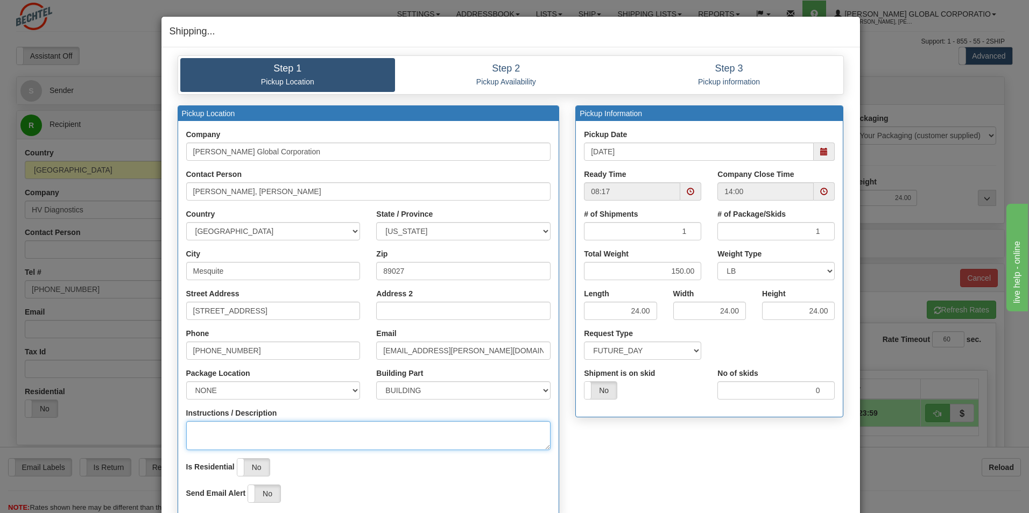
click at [475, 428] on textarea "Instructions / Description" at bounding box center [368, 435] width 365 height 29
type textarea "heavy duty plastic casing with handles"
click at [778, 462] on div "Pickup Location Company [PERSON_NAME] Global Corporation Contact Person [PERSON…" at bounding box center [511, 318] width 682 height 426
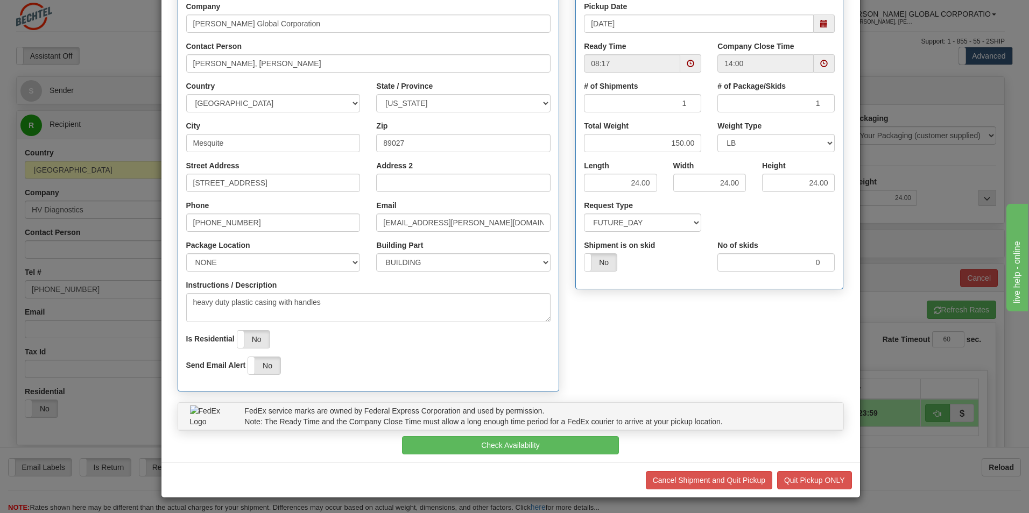
scroll to position [129, 0]
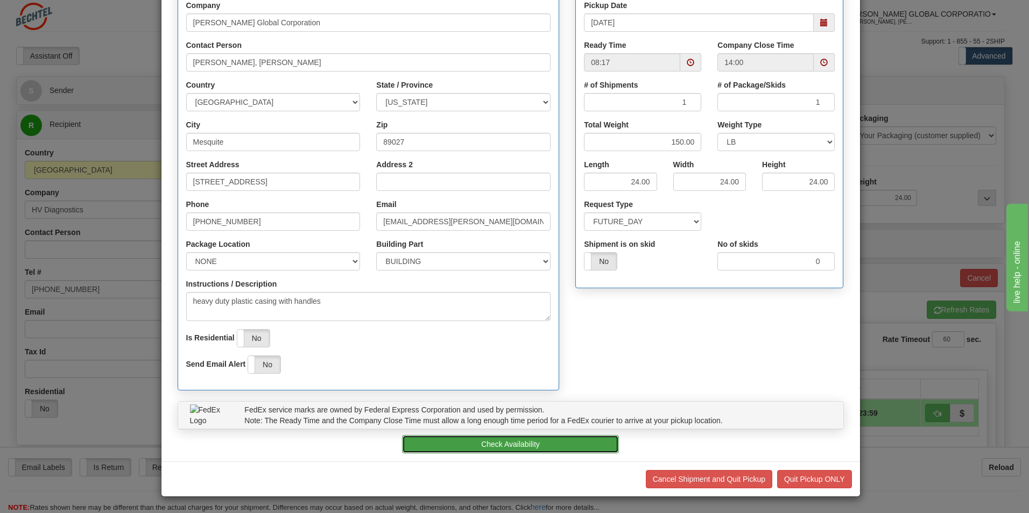
click at [547, 446] on button "Check Availability" at bounding box center [510, 444] width 217 height 18
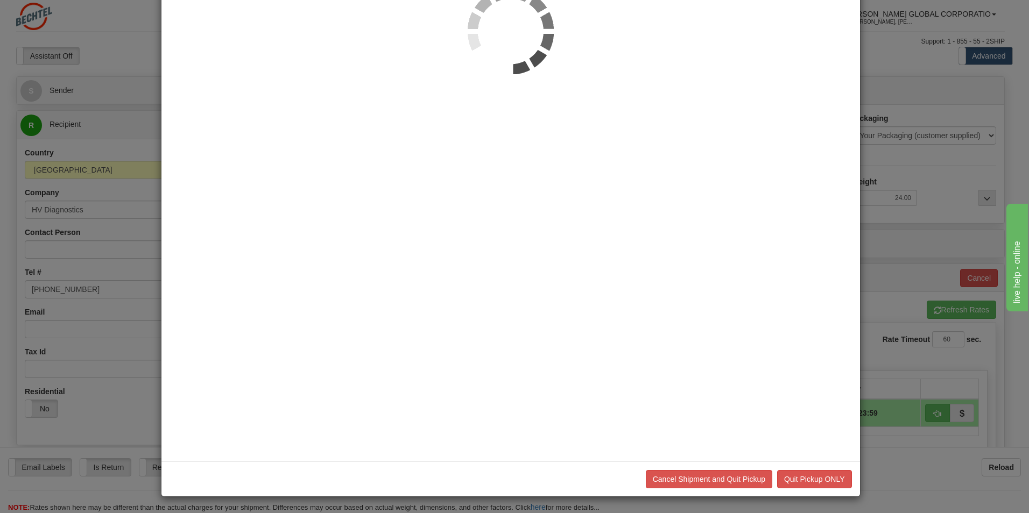
scroll to position [0, 0]
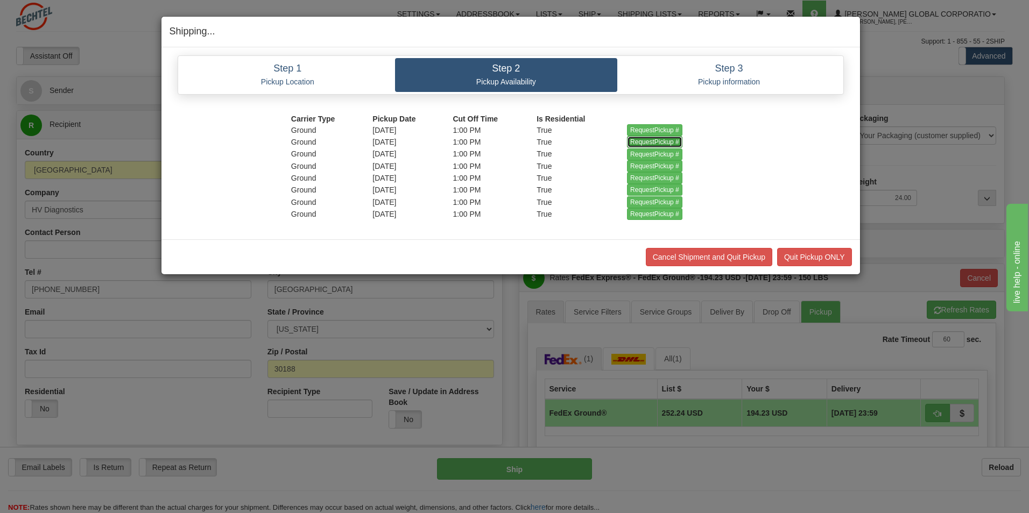
click at [664, 141] on input "RequestPickup #" at bounding box center [654, 142] width 55 height 12
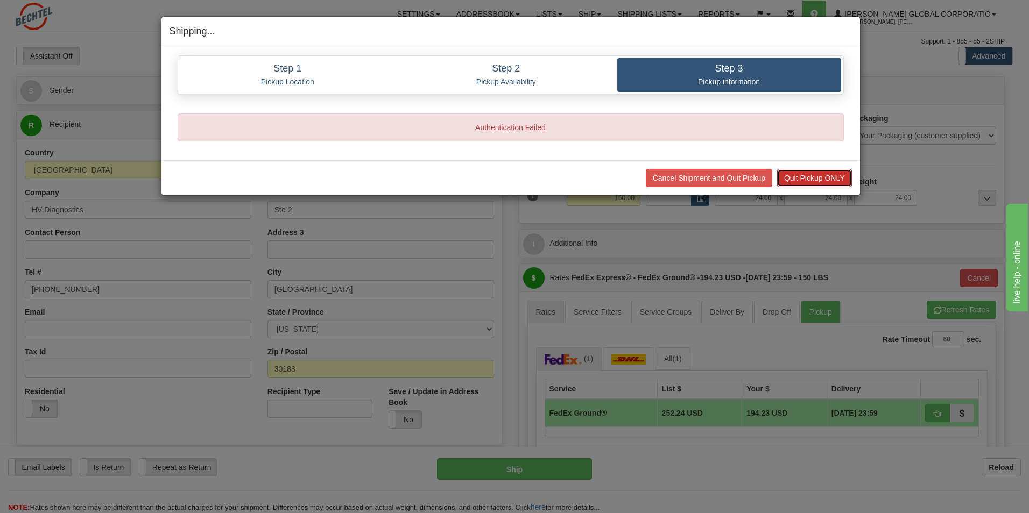
click at [835, 179] on button "Quit Pickup ONLY" at bounding box center [814, 178] width 75 height 18
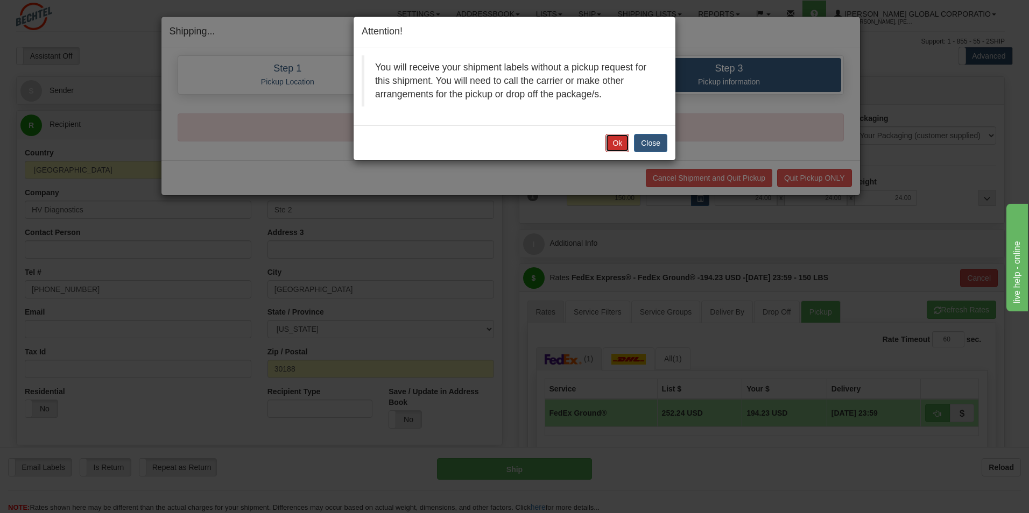
click at [612, 140] on button "Ok" at bounding box center [617, 143] width 24 height 18
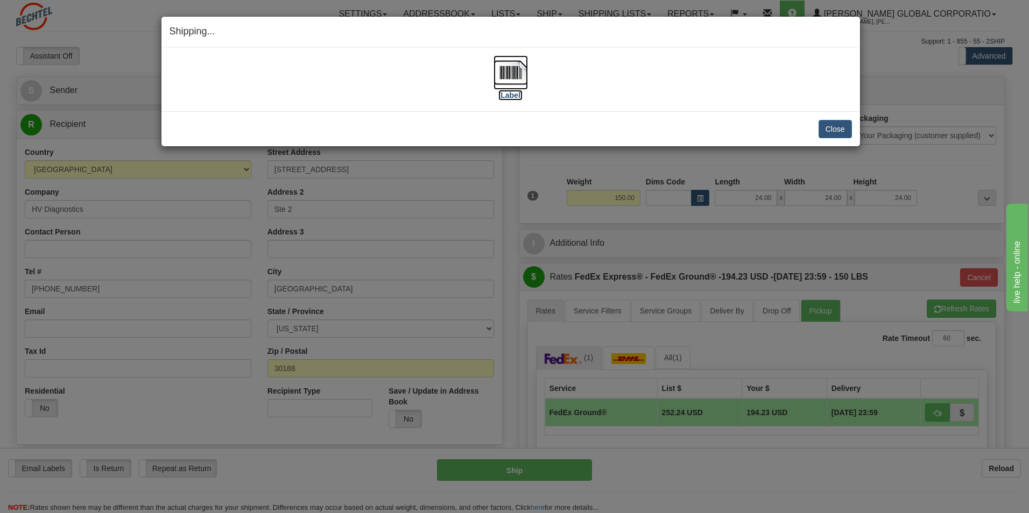
click at [508, 77] on img at bounding box center [510, 72] width 34 height 34
